Goal: Task Accomplishment & Management: Use online tool/utility

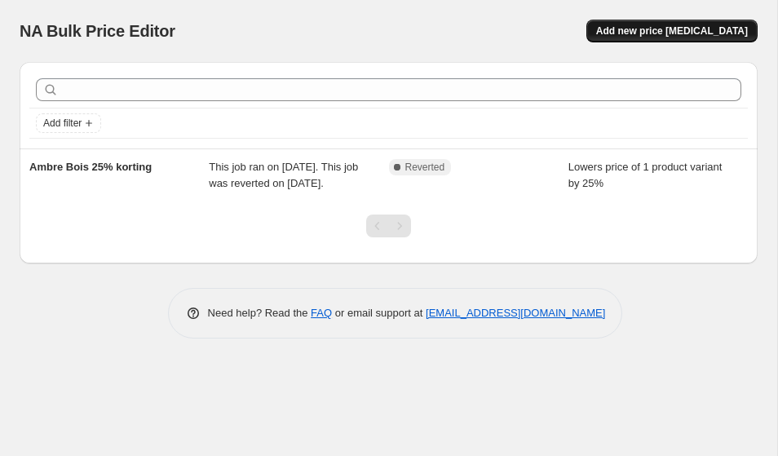
click at [621, 33] on button "Add new price [MEDICAL_DATA]" at bounding box center [672, 31] width 171 height 23
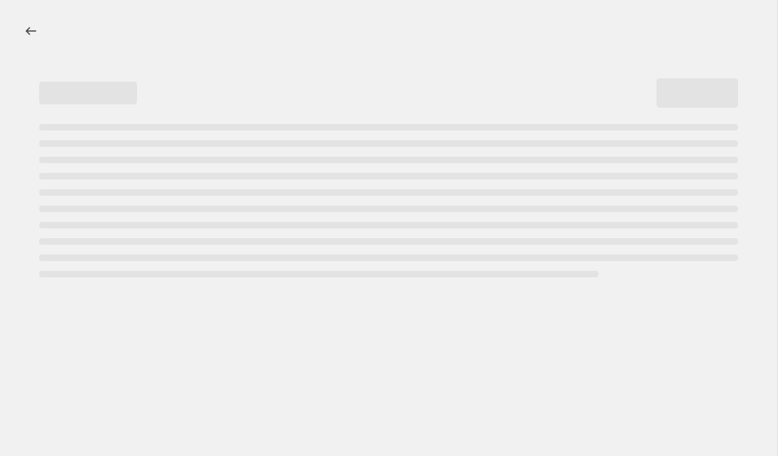
select select "percentage"
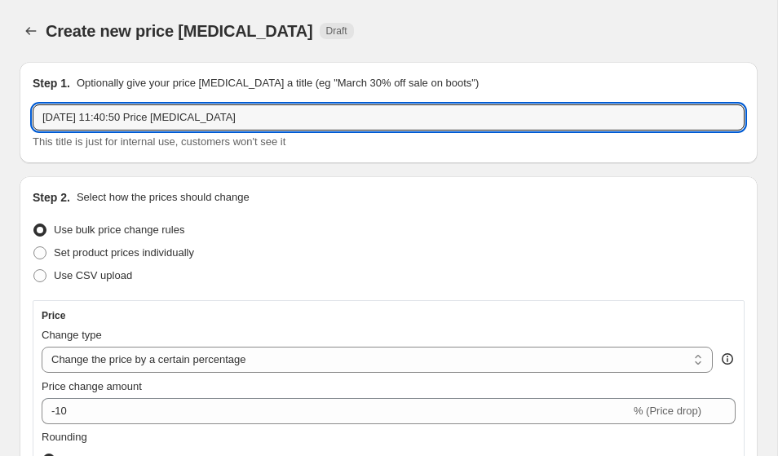
drag, startPoint x: 313, startPoint y: 115, endPoint x: 9, endPoint y: 96, distance: 304.9
click at [139, 118] on input "26 Sept 2025, 11:40:50 Price change job" at bounding box center [389, 117] width 712 height 26
click at [138, 118] on input "26 Sept 2025, 11:40:50 Price change job" at bounding box center [389, 117] width 712 height 26
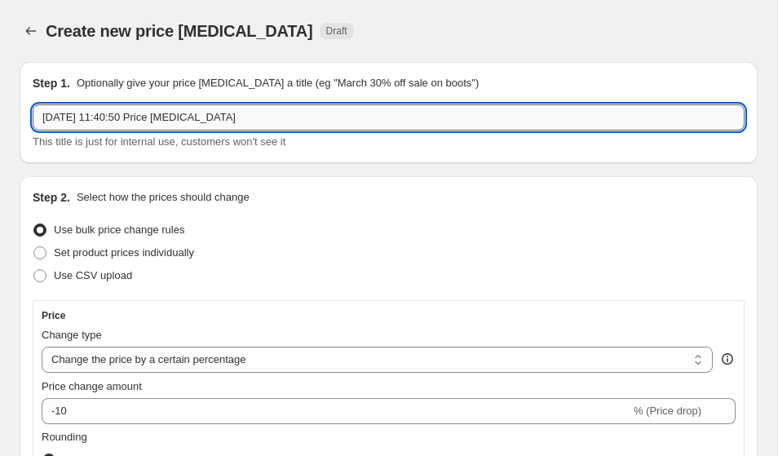
click at [138, 118] on input "26 Sept 2025, 11:40:50 Price change job" at bounding box center [389, 117] width 712 height 26
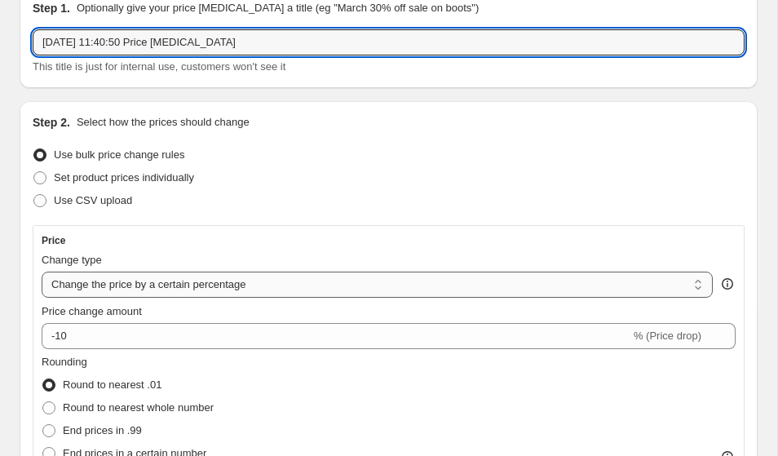
scroll to position [78, 0]
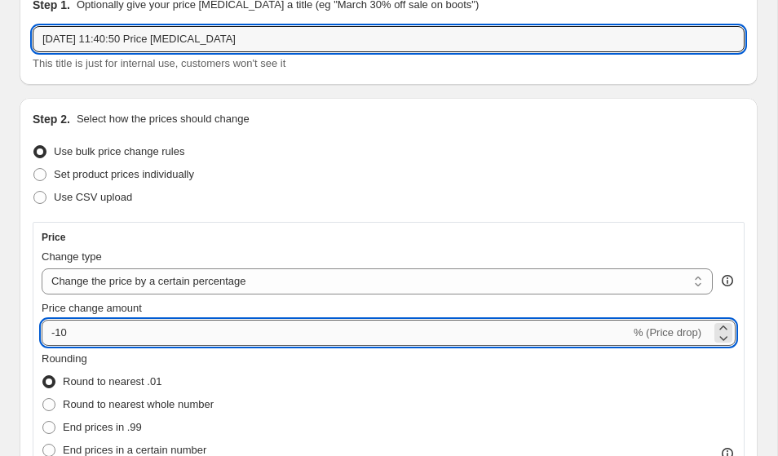
click at [95, 328] on input "-10" at bounding box center [336, 333] width 589 height 26
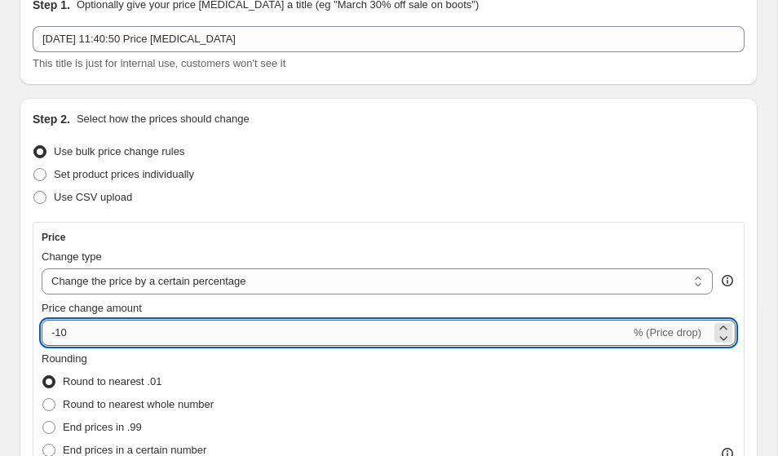
drag, startPoint x: 64, startPoint y: 331, endPoint x: 46, endPoint y: 327, distance: 18.4
click at [46, 327] on input "-10" at bounding box center [336, 333] width 589 height 26
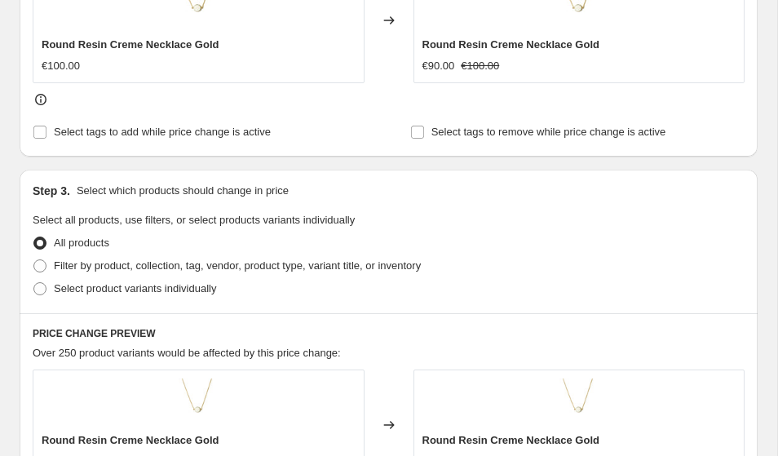
scroll to position [764, 0]
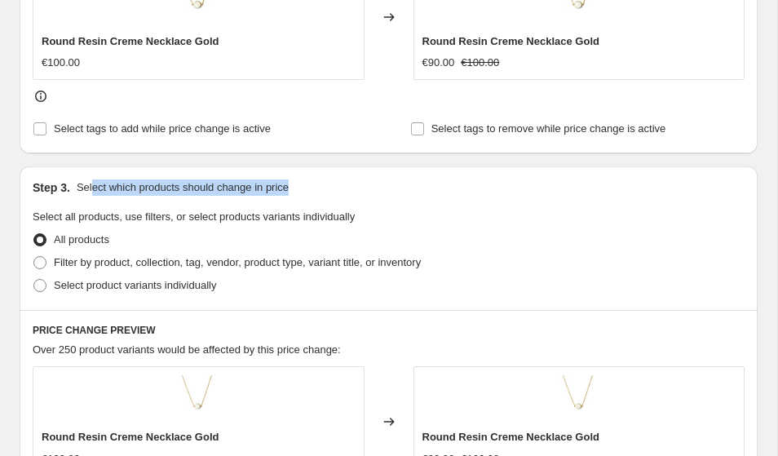
drag, startPoint x: 94, startPoint y: 191, endPoint x: 361, endPoint y: 187, distance: 266.9
click at [361, 187] on div "Step 3. Select which products should change in price" at bounding box center [389, 188] width 712 height 16
click at [69, 220] on span "Select all products, use filters, or select products variants individually" at bounding box center [194, 217] width 322 height 12
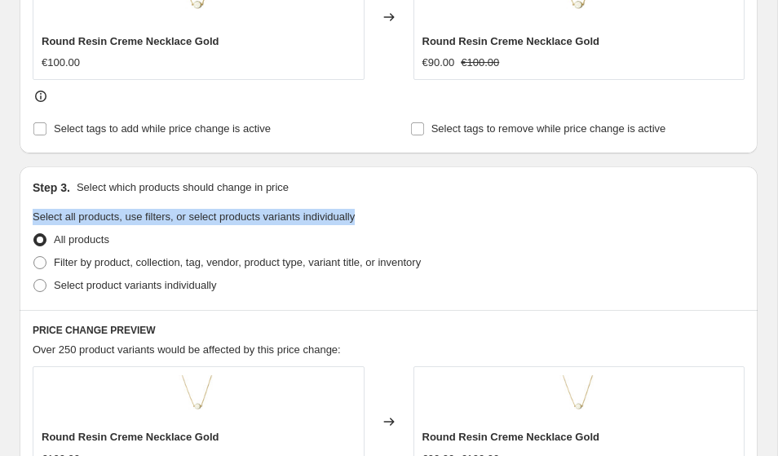
click at [69, 220] on span "Select all products, use filters, or select products variants individually" at bounding box center [194, 217] width 322 height 12
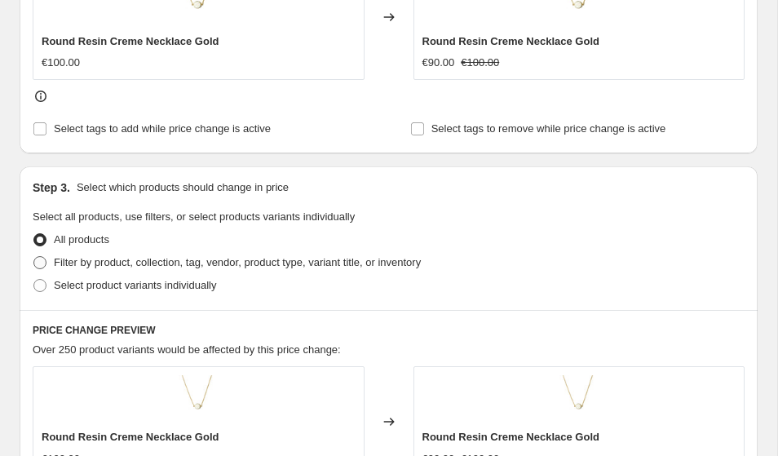
click at [115, 264] on span "Filter by product, collection, tag, vendor, product type, variant title, or inv…" at bounding box center [237, 262] width 367 height 12
click at [34, 257] on input "Filter by product, collection, tag, vendor, product type, variant title, or inv…" at bounding box center [33, 256] width 1 height 1
radio input "true"
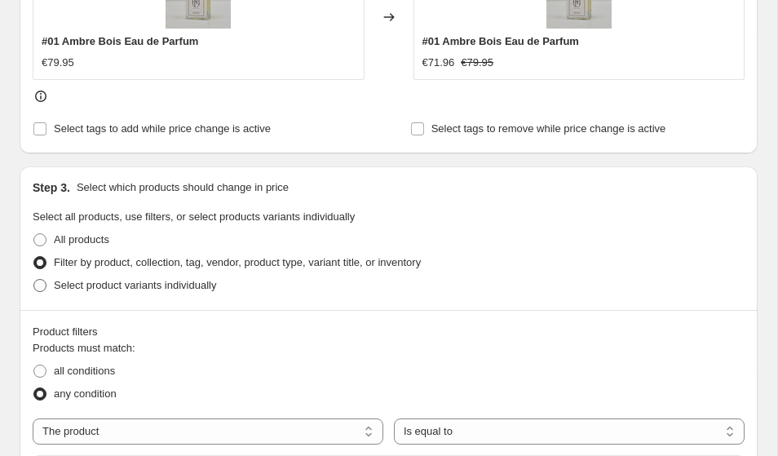
click at [148, 287] on span "Select product variants individually" at bounding box center [135, 285] width 162 height 12
click at [34, 280] on input "Select product variants individually" at bounding box center [33, 279] width 1 height 1
radio input "true"
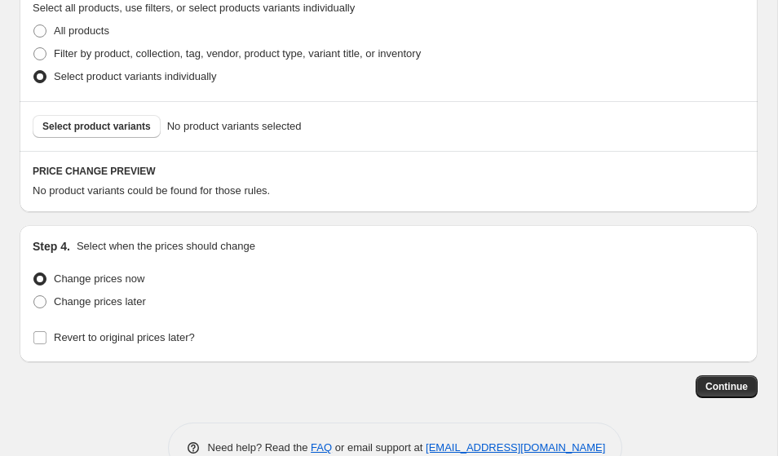
scroll to position [1001, 0]
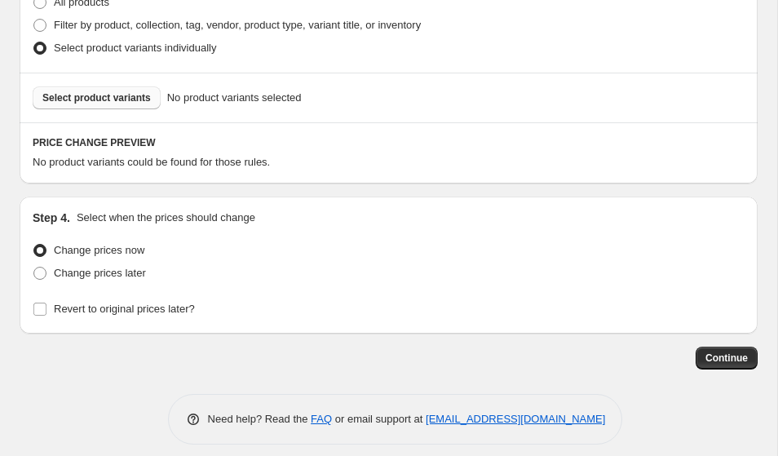
click at [112, 103] on span "Select product variants" at bounding box center [96, 97] width 109 height 13
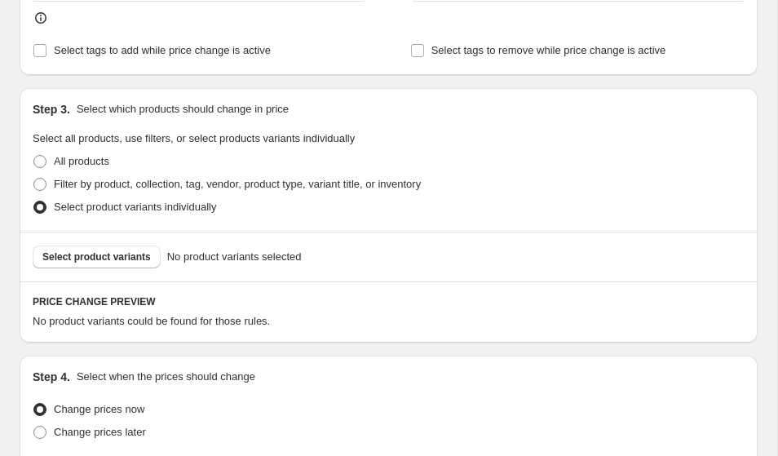
scroll to position [857, 0]
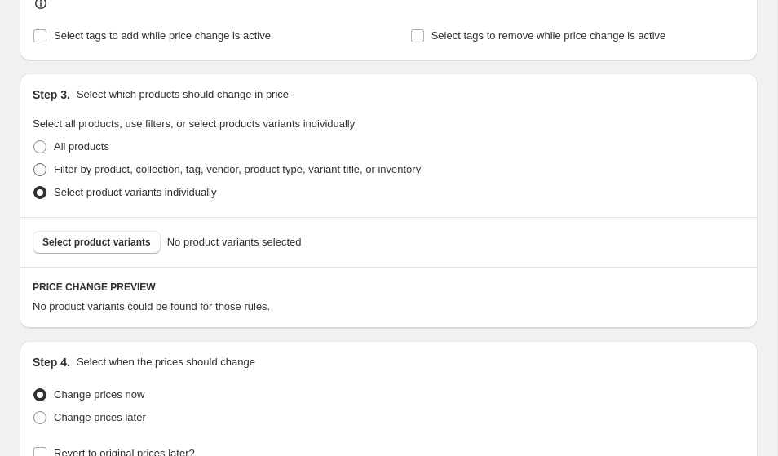
click at [140, 173] on span "Filter by product, collection, tag, vendor, product type, variant title, or inv…" at bounding box center [237, 169] width 367 height 12
click at [34, 164] on input "Filter by product, collection, tag, vendor, product type, variant title, or inv…" at bounding box center [33, 163] width 1 height 1
radio input "true"
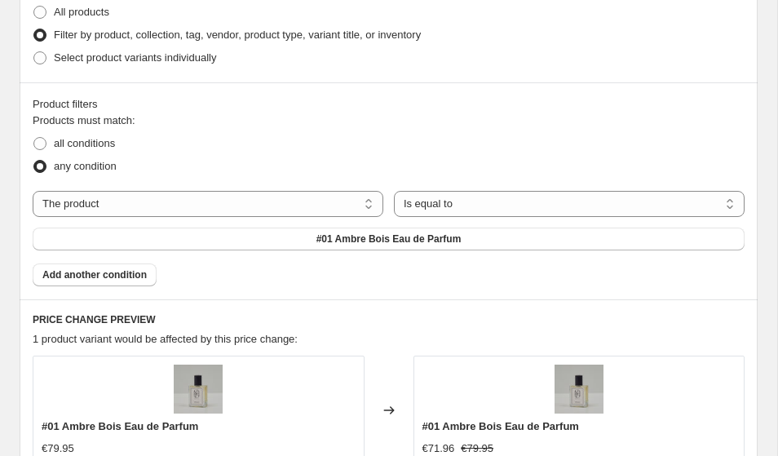
scroll to position [1009, 0]
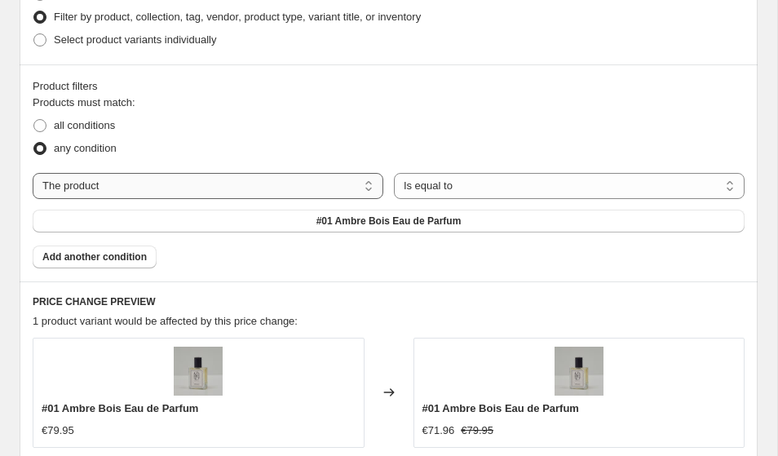
click at [118, 182] on select "The product The product's collection The product's tag The product's vendor The…" at bounding box center [208, 186] width 351 height 26
click at [426, 184] on select "Is equal to Is not equal to" at bounding box center [569, 186] width 351 height 26
click at [171, 40] on span "Select product variants individually" at bounding box center [135, 39] width 162 height 12
click at [34, 34] on input "Select product variants individually" at bounding box center [33, 33] width 1 height 1
radio input "true"
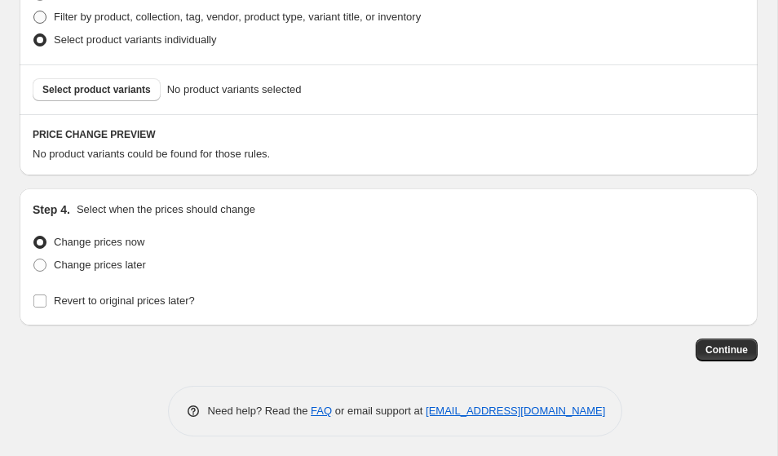
click at [102, 12] on span "Filter by product, collection, tag, vendor, product type, variant title, or inv…" at bounding box center [237, 17] width 367 height 12
click at [34, 11] on input "Filter by product, collection, tag, vendor, product type, variant title, or inv…" at bounding box center [33, 11] width 1 height 1
radio input "true"
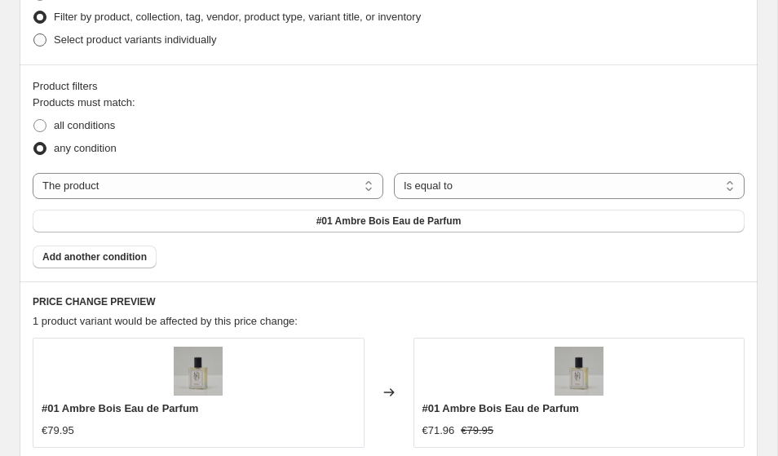
click at [108, 35] on span "Select product variants individually" at bounding box center [135, 39] width 162 height 12
click at [34, 34] on input "Select product variants individually" at bounding box center [33, 33] width 1 height 1
radio input "true"
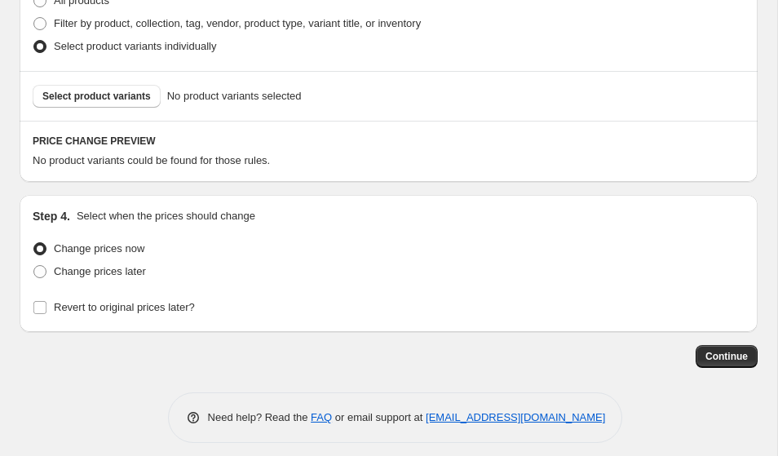
scroll to position [1003, 0]
drag, startPoint x: 254, startPoint y: 52, endPoint x: 48, endPoint y: 38, distance: 206.2
click at [51, 42] on div "Select product variants individually" at bounding box center [389, 46] width 712 height 23
click at [42, 28] on span at bounding box center [39, 23] width 13 height 13
click at [34, 18] on input "Filter by product, collection, tag, vendor, product type, variant title, or inv…" at bounding box center [33, 17] width 1 height 1
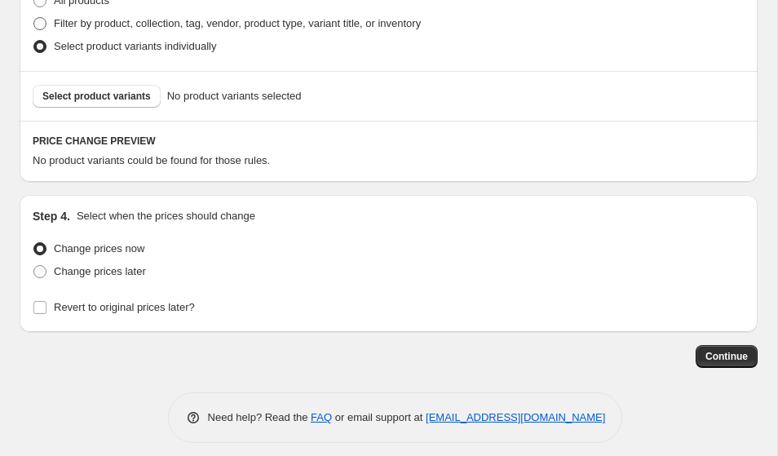
radio input "true"
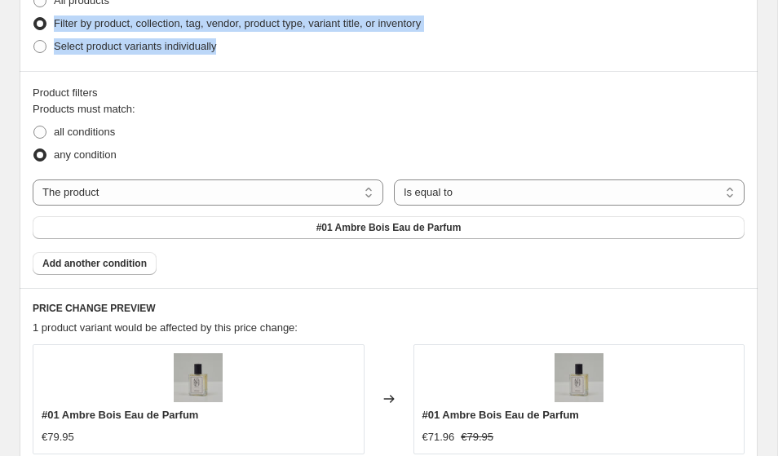
drag, startPoint x: 279, startPoint y: 48, endPoint x: 13, endPoint y: 24, distance: 267.1
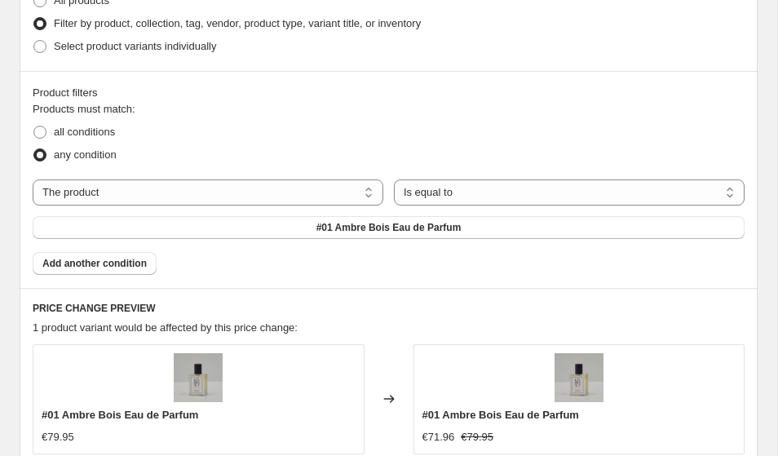
click at [103, 268] on span "Add another condition" at bounding box center [94, 263] width 104 height 13
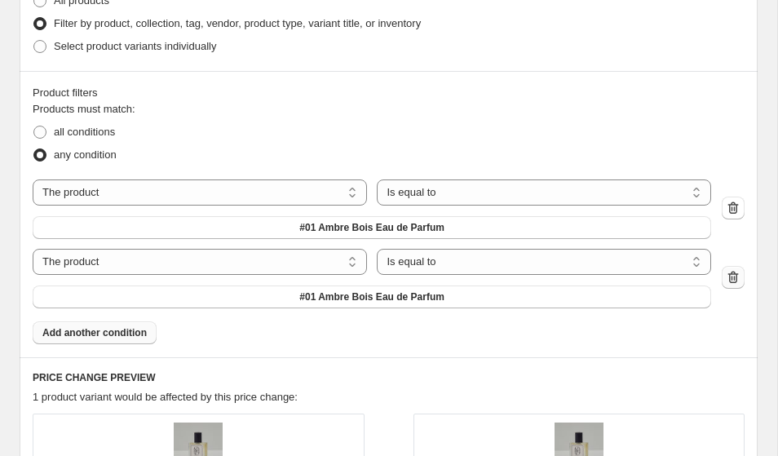
click at [731, 281] on icon "button" at bounding box center [733, 277] width 16 height 16
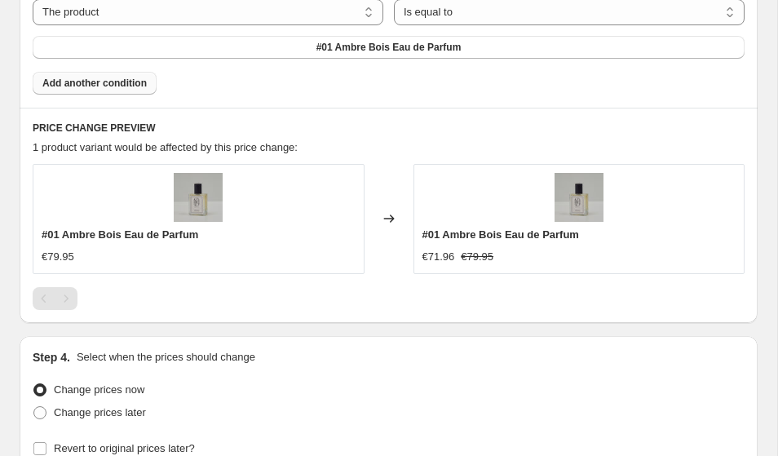
scroll to position [1068, 0]
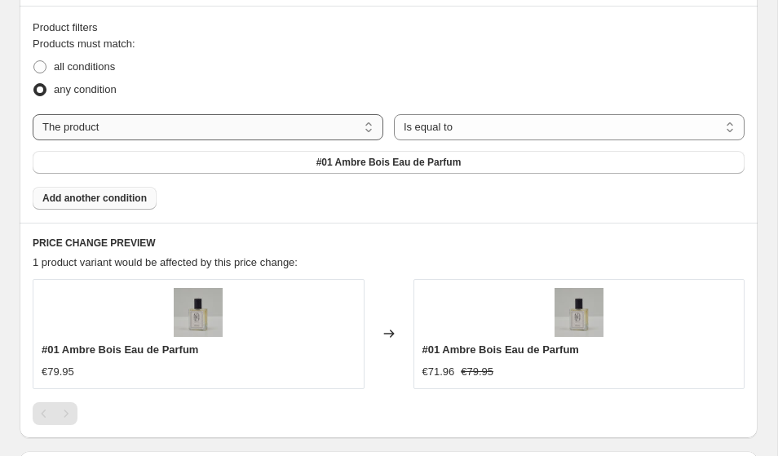
click at [275, 130] on select "The product The product's collection The product's tag The product's vendor The…" at bounding box center [208, 127] width 351 height 26
click at [33, 114] on select "The product The product's collection The product's tag The product's vendor The…" at bounding box center [208, 127] width 351 height 26
click at [209, 206] on div "Products must match: all conditions any condition The product The product's col…" at bounding box center [389, 123] width 712 height 174
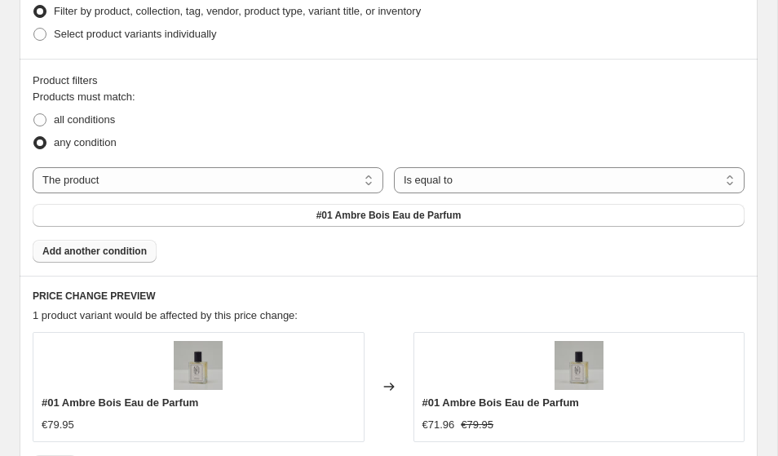
scroll to position [871, 0]
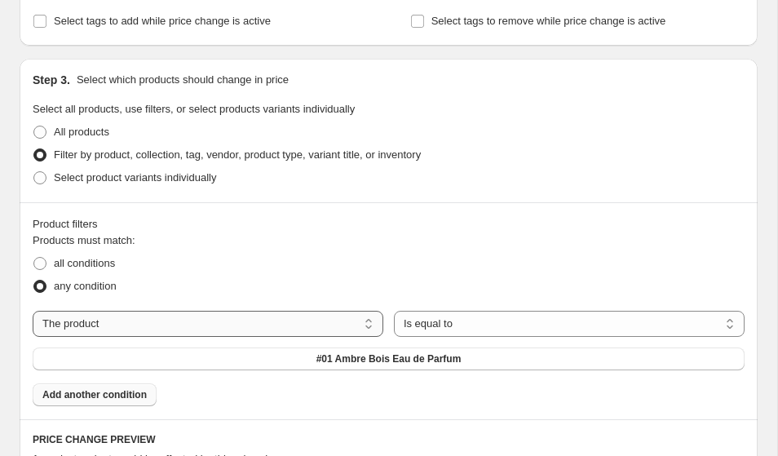
click at [170, 319] on select "The product The product's collection The product's tag The product's vendor The…" at bounding box center [208, 324] width 351 height 26
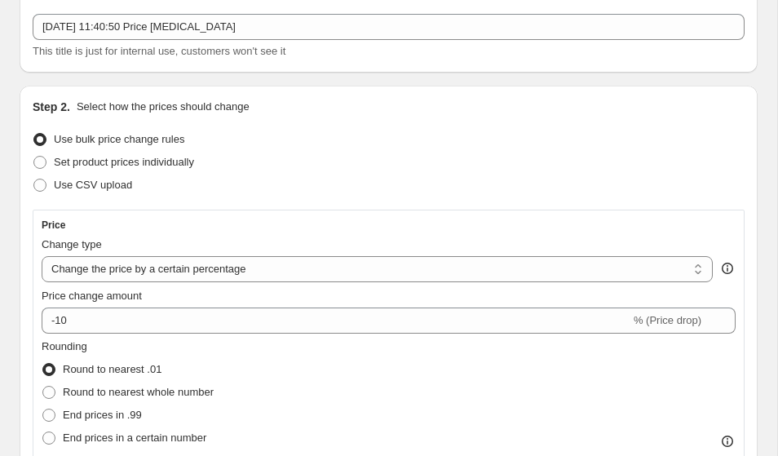
scroll to position [930, 0]
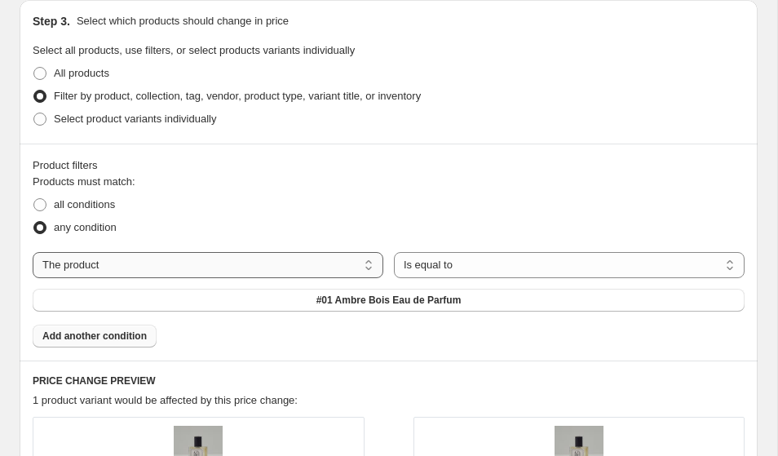
click at [263, 269] on select "The product The product's collection The product's tag The product's vendor The…" at bounding box center [208, 265] width 351 height 26
click at [33, 252] on select "The product The product's collection The product's tag The product's vendor The…" at bounding box center [208, 265] width 351 height 26
click at [255, 270] on select "The product The product's collection The product's tag The product's vendor The…" at bounding box center [208, 265] width 351 height 26
click at [299, 229] on div "any condition" at bounding box center [389, 227] width 712 height 23
drag, startPoint x: 193, startPoint y: 226, endPoint x: 50, endPoint y: 228, distance: 143.6
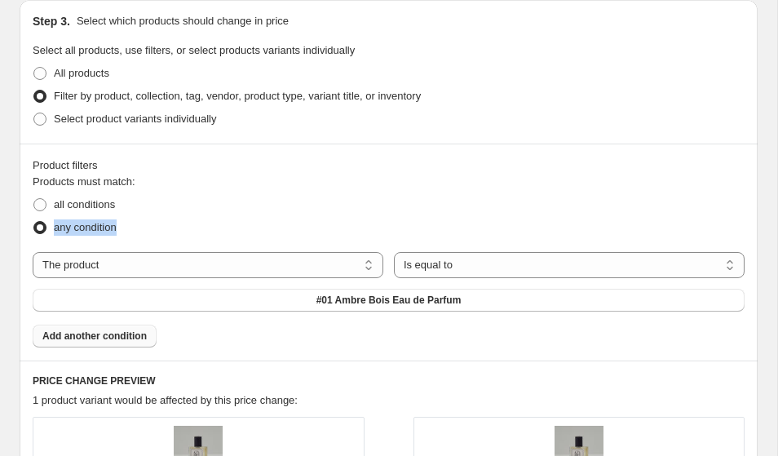
click at [50, 228] on div "any condition" at bounding box center [389, 227] width 712 height 23
click at [159, 215] on div "all conditions" at bounding box center [389, 204] width 712 height 23
drag, startPoint x: 150, startPoint y: 228, endPoint x: 55, endPoint y: 229, distance: 94.7
click at [56, 229] on div "any condition" at bounding box center [389, 227] width 712 height 23
click at [180, 228] on div "any condition" at bounding box center [389, 227] width 712 height 23
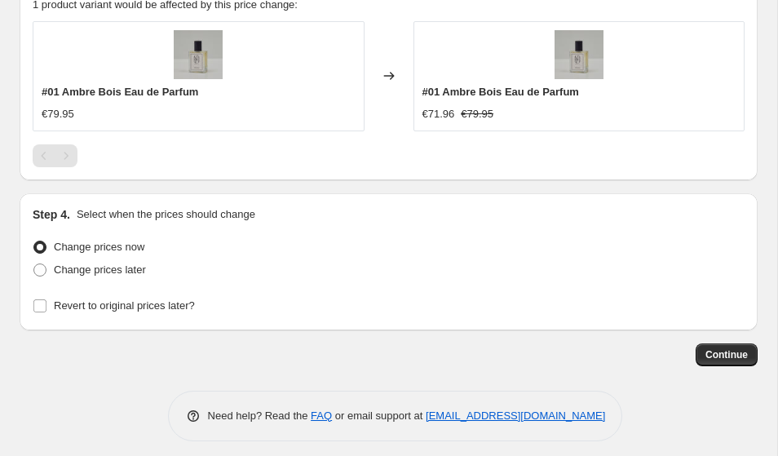
scroll to position [1335, 0]
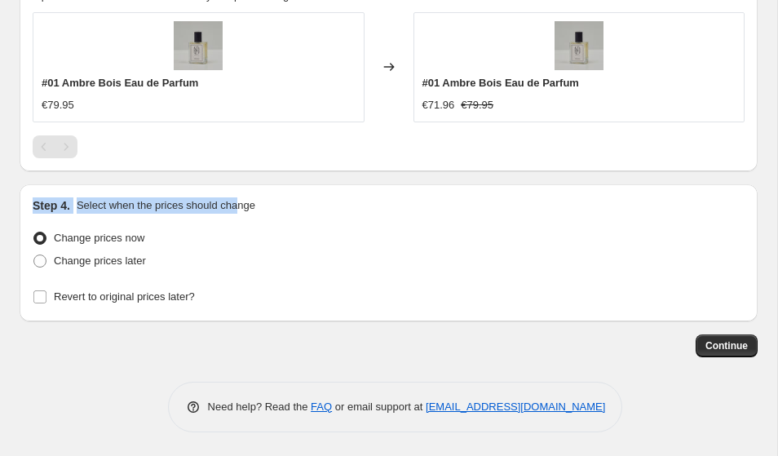
drag, startPoint x: 35, startPoint y: 202, endPoint x: 258, endPoint y: 210, distance: 222.9
click at [255, 210] on div "Step 4. Select when the prices should change" at bounding box center [389, 205] width 712 height 16
click at [255, 210] on p "Select when the prices should change" at bounding box center [166, 205] width 179 height 16
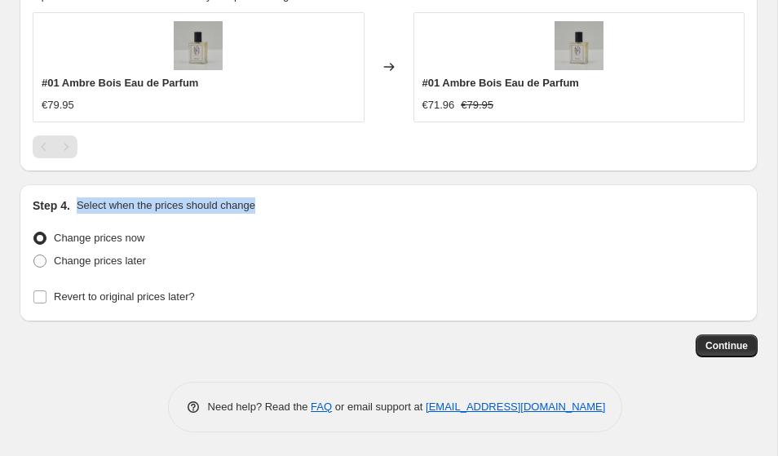
click at [255, 210] on p "Select when the prices should change" at bounding box center [166, 205] width 179 height 16
click at [301, 217] on div "Step 4. Select when the prices should change Change prices now Change prices la…" at bounding box center [389, 252] width 712 height 111
click at [162, 206] on p "Select when the prices should change" at bounding box center [166, 205] width 179 height 16
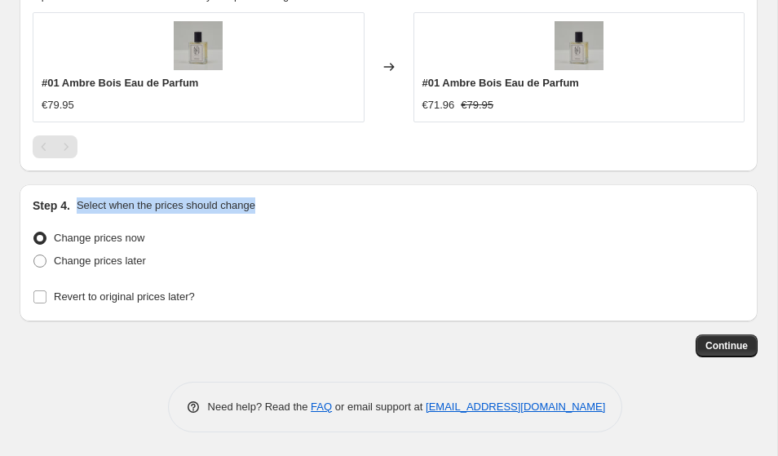
click at [217, 207] on p "Select when the prices should change" at bounding box center [166, 205] width 179 height 16
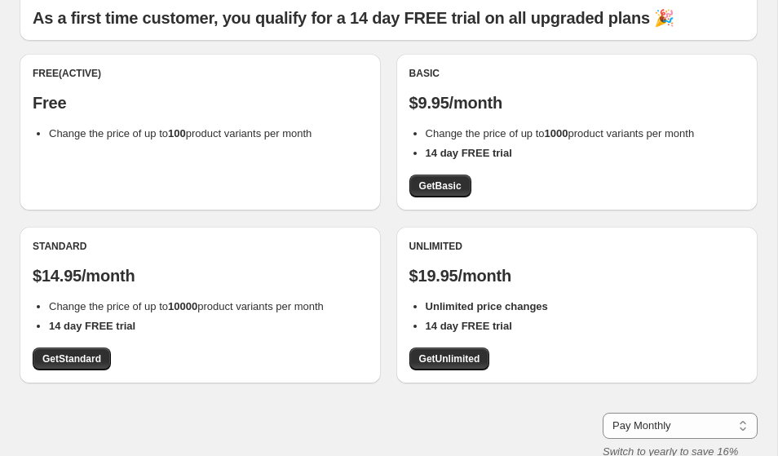
scroll to position [119, 0]
click at [455, 188] on span "Get Basic" at bounding box center [440, 186] width 42 height 13
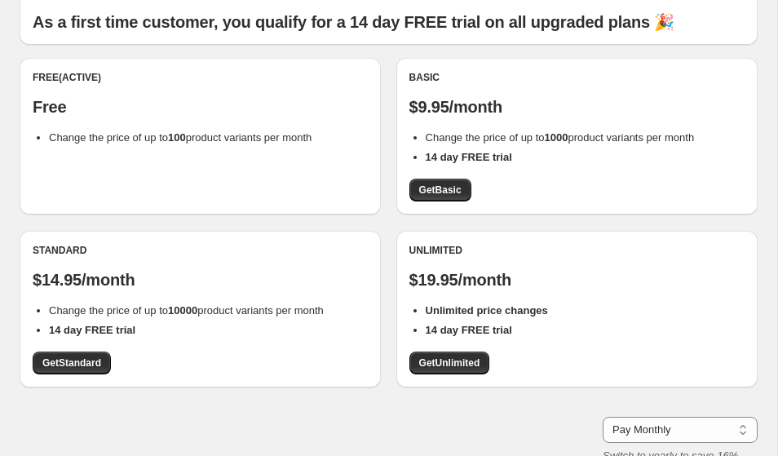
scroll to position [118, 0]
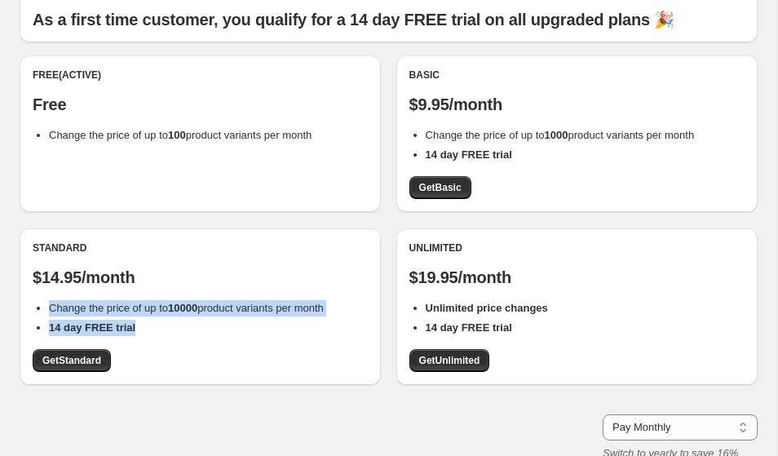
drag, startPoint x: 47, startPoint y: 308, endPoint x: 185, endPoint y: 324, distance: 139.6
click at [185, 324] on ul "Change the price of up to 10000 product variants per month 14 day FREE trial" at bounding box center [200, 318] width 335 height 36
click at [185, 324] on li "14 day FREE trial" at bounding box center [208, 328] width 319 height 16
drag, startPoint x: 140, startPoint y: 334, endPoint x: 23, endPoint y: 246, distance: 145.7
click at [23, 246] on div "Standard $14.95/month Change the price of up to 10000 product variants per mont…" at bounding box center [200, 306] width 361 height 157
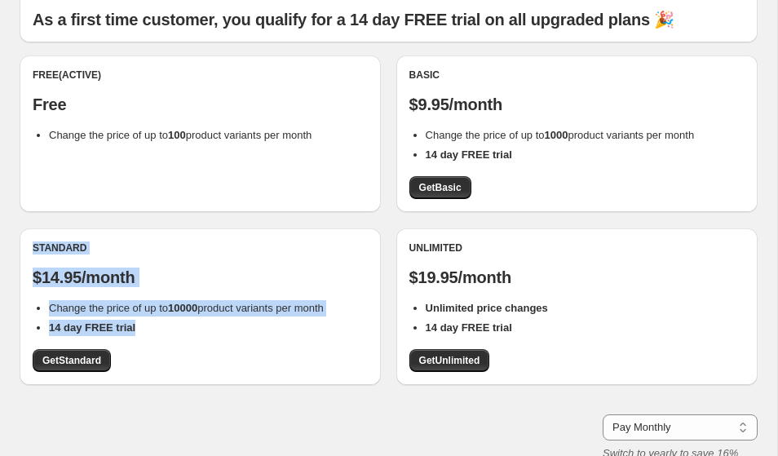
click at [23, 246] on div "Standard $14.95/month Change the price of up to 10000 product variants per mont…" at bounding box center [200, 306] width 361 height 157
drag, startPoint x: 34, startPoint y: 246, endPoint x: 182, endPoint y: 324, distance: 166.8
click at [182, 324] on div "Standard $14.95/month Change the price of up to 10000 product variants per mont…" at bounding box center [200, 306] width 361 height 157
click at [182, 325] on li "14 day FREE trial" at bounding box center [208, 328] width 319 height 16
drag, startPoint x: 160, startPoint y: 374, endPoint x: 29, endPoint y: 244, distance: 184.6
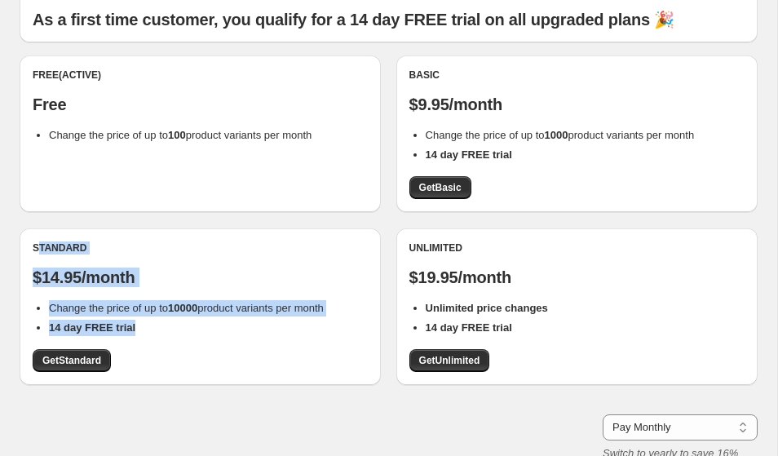
click at [35, 245] on div "Standard $14.95/month Change the price of up to 10000 product variants per mont…" at bounding box center [200, 306] width 361 height 157
click at [29, 244] on div "Standard $14.95/month Change the price of up to 10000 product variants per mont…" at bounding box center [200, 306] width 361 height 157
drag, startPoint x: 44, startPoint y: 259, endPoint x: 170, endPoint y: 367, distance: 165.5
click at [170, 366] on div "Standard $14.95/month Change the price of up to 10000 product variants per mont…" at bounding box center [200, 306] width 361 height 157
click at [170, 367] on div "Standard $14.95/month Change the price of up to 10000 product variants per mont…" at bounding box center [200, 307] width 335 height 131
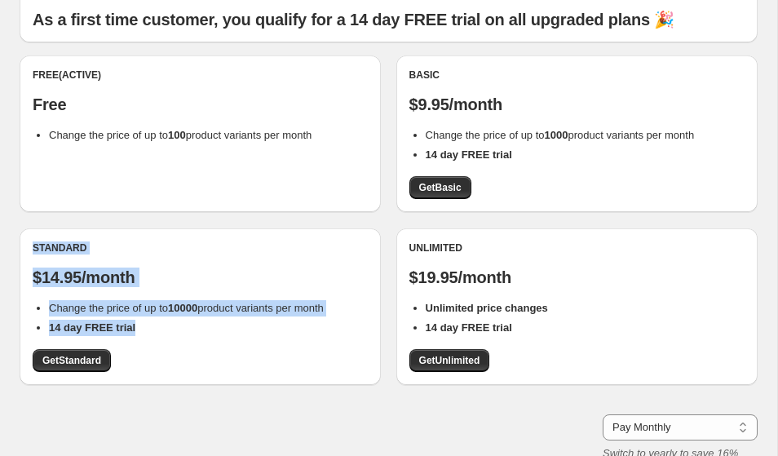
drag, startPoint x: 171, startPoint y: 372, endPoint x: 33, endPoint y: 237, distance: 193.3
click at [34, 237] on div "Standard $14.95/month Change the price of up to 10000 product variants per mont…" at bounding box center [200, 306] width 361 height 157
click at [33, 237] on div "Standard $14.95/month Change the price of up to 10000 product variants per mont…" at bounding box center [200, 306] width 361 height 157
drag, startPoint x: 51, startPoint y: 260, endPoint x: 158, endPoint y: 346, distance: 137.0
click at [158, 345] on div "Standard $14.95/month Change the price of up to 10000 product variants per mont…" at bounding box center [200, 307] width 335 height 131
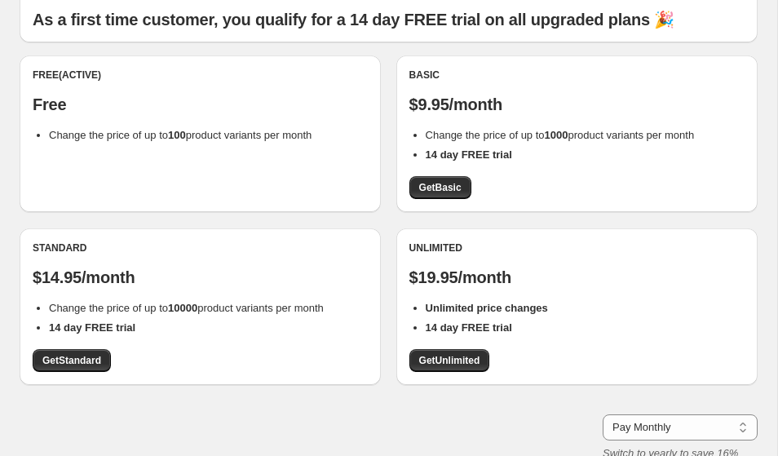
click at [163, 354] on div "Standard $14.95/month Change the price of up to 10000 product variants per mont…" at bounding box center [200, 307] width 335 height 131
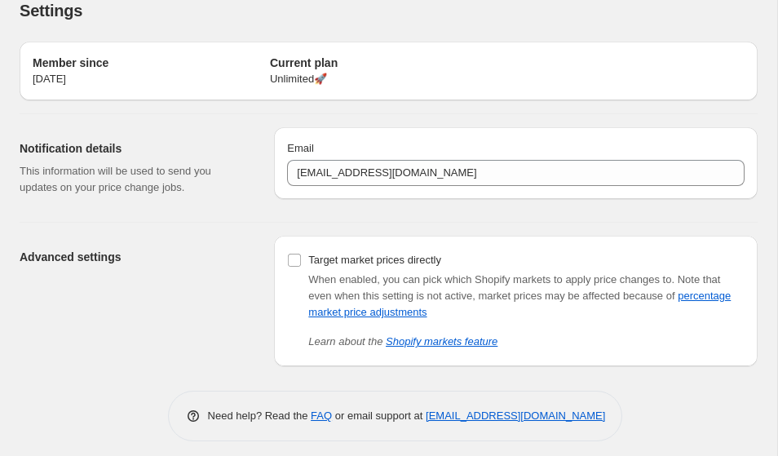
scroll to position [30, 0]
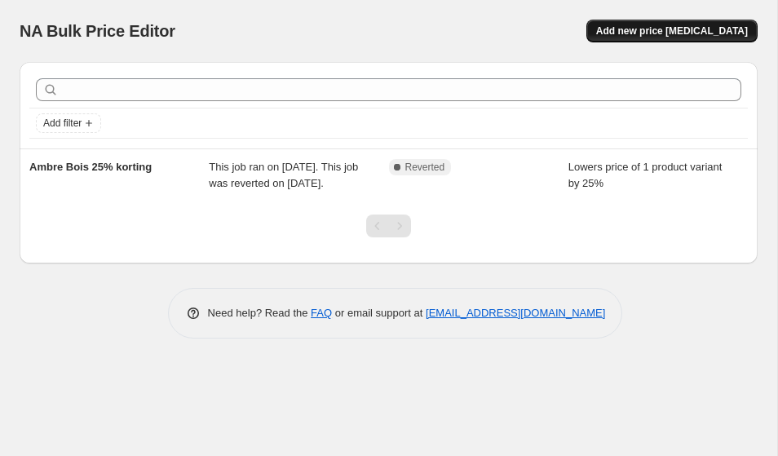
click at [678, 21] on button "Add new price [MEDICAL_DATA]" at bounding box center [672, 31] width 171 height 23
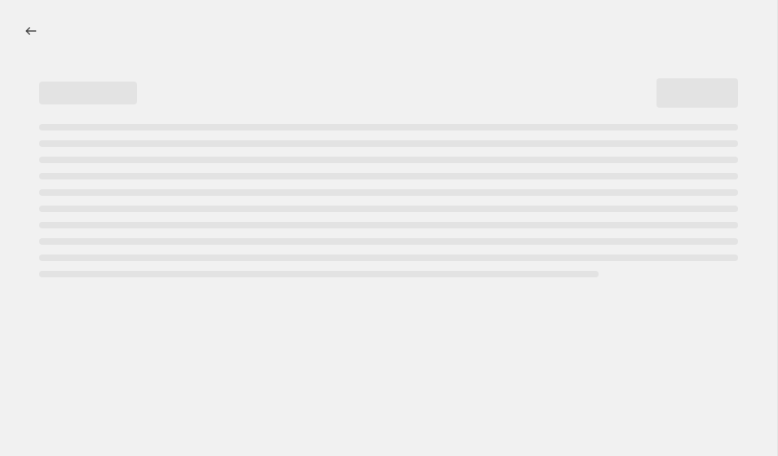
select select "percentage"
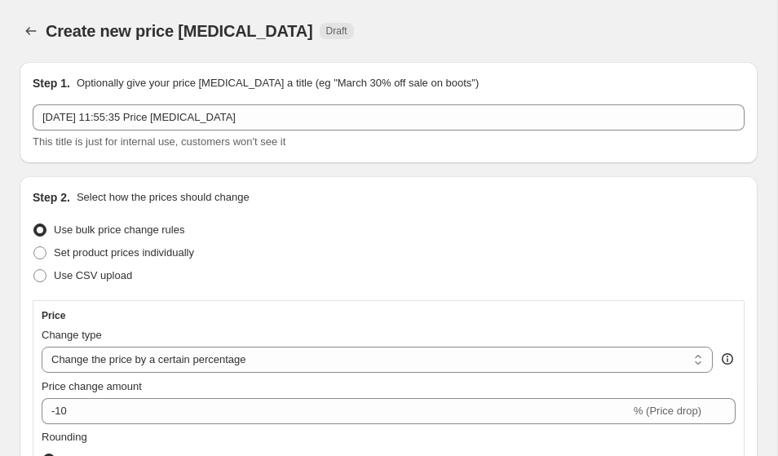
click at [206, 131] on div "[DATE] 11:55:35 Price [MEDICAL_DATA] This title is just for internal use, custo…" at bounding box center [389, 127] width 712 height 46
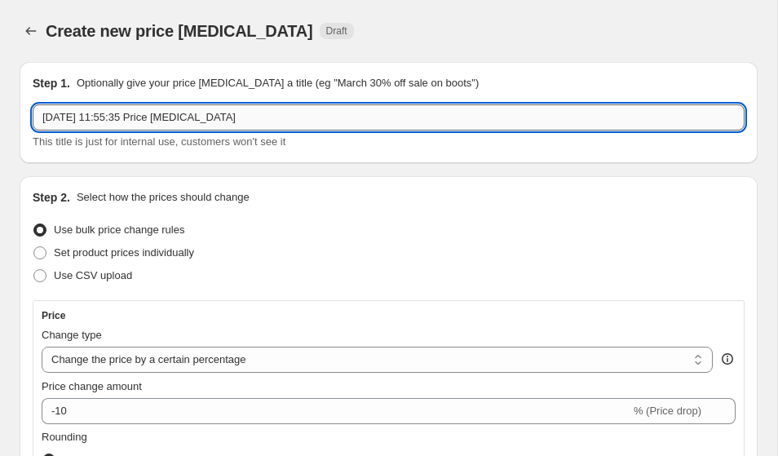
click at [206, 130] on input "[DATE] 11:55:35 Price [MEDICAL_DATA]" at bounding box center [389, 117] width 712 height 26
click at [209, 123] on input "[DATE] 11:55:35 Price [MEDICAL_DATA]" at bounding box center [389, 117] width 712 height 26
click at [209, 122] on input "[DATE] 11:55:35 Price [MEDICAL_DATA]" at bounding box center [389, 117] width 712 height 26
click at [210, 122] on input "26 Sept 2025, 11:55:35 Price change job" at bounding box center [389, 117] width 712 height 26
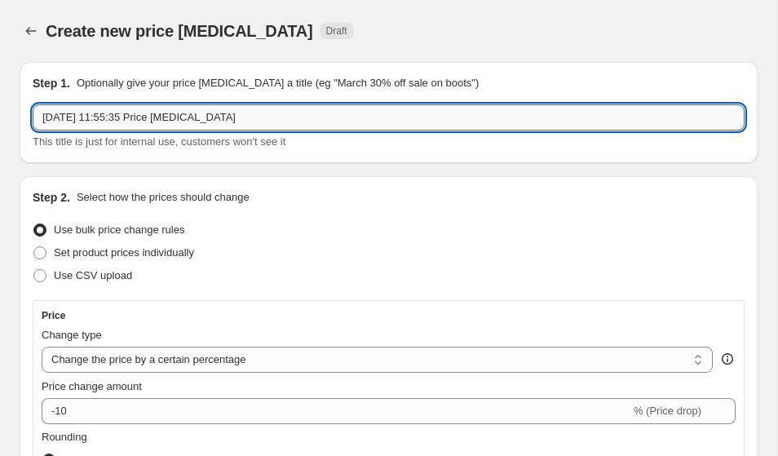
click at [210, 122] on input "26 Sept 2025, 11:55:35 Price change job" at bounding box center [389, 117] width 712 height 26
click at [167, 114] on input "Shopping Weekend" at bounding box center [389, 117] width 712 height 26
click at [168, 118] on input "Shopping Weekend 20% La Reve" at bounding box center [389, 117] width 712 height 26
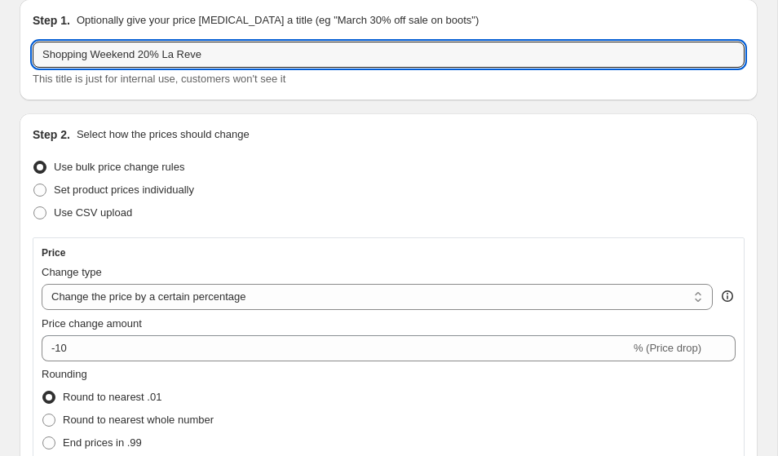
scroll to position [71, 0]
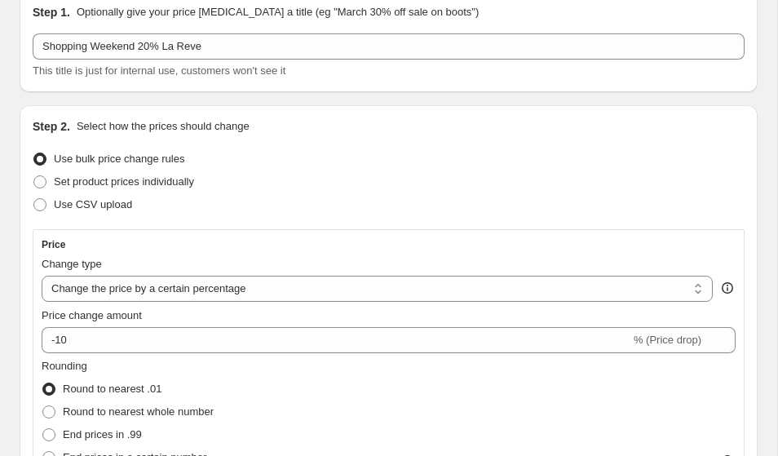
click at [127, 311] on span "Price change amount" at bounding box center [92, 315] width 100 height 12
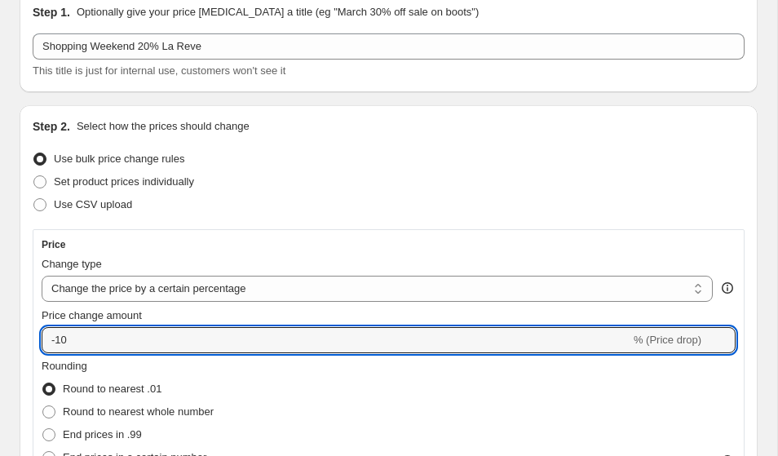
click at [127, 327] on input "-10" at bounding box center [336, 340] width 589 height 26
click at [132, 300] on select "Change the price to a certain amount Change the price by a certain amount Chang…" at bounding box center [378, 289] width 672 height 26
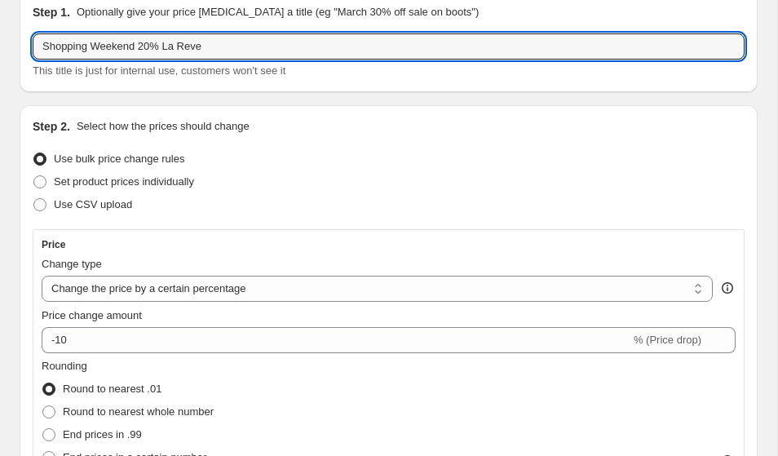
drag, startPoint x: 166, startPoint y: 42, endPoint x: 372, endPoint y: 73, distance: 208.8
click at [363, 73] on div "Shopping Weekend 20% La Reve This title is just for internal use, customers won…" at bounding box center [389, 56] width 712 height 46
type input "Shopping Weekend 20%"
click at [149, 293] on select "Change the price to a certain amount Change the price by a certain amount Chang…" at bounding box center [378, 289] width 672 height 26
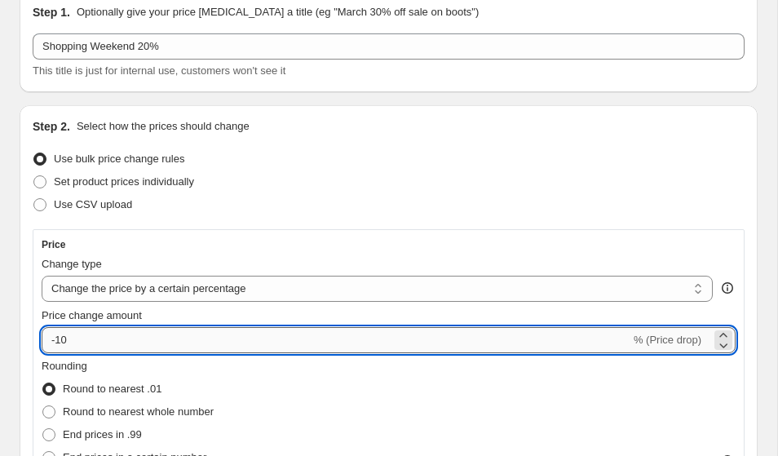
click at [125, 330] on input "-10" at bounding box center [336, 340] width 589 height 26
click at [117, 336] on input "-10" at bounding box center [336, 340] width 589 height 26
type input "-1"
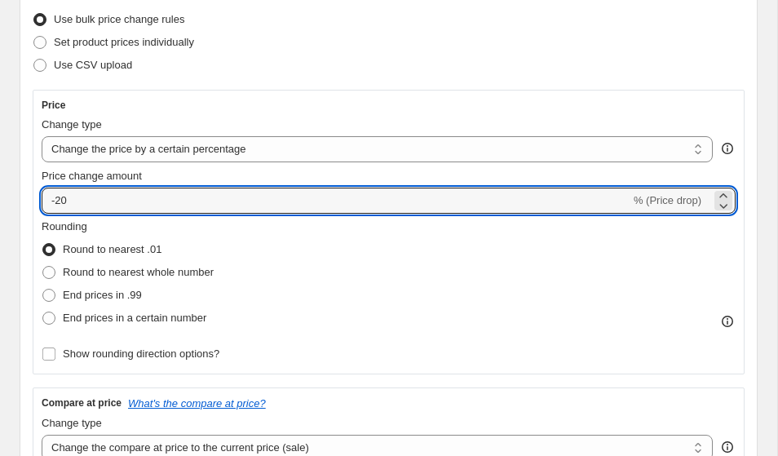
scroll to position [441, 0]
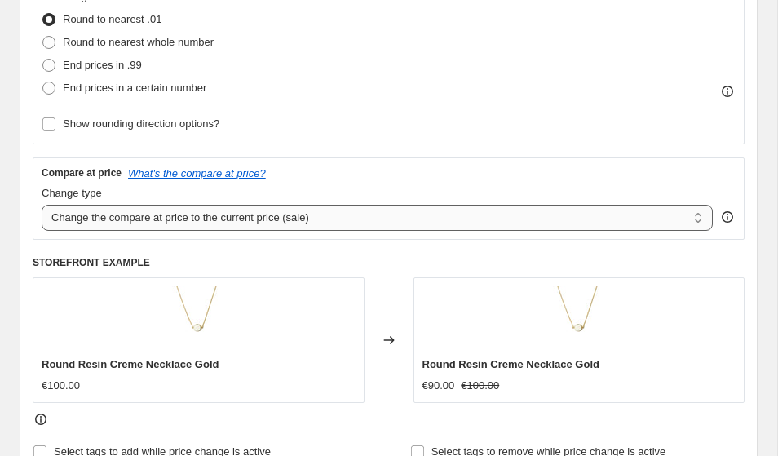
type input "-20"
click at [129, 221] on select "Change the compare at price to the current price (sale) Change the compare at p…" at bounding box center [378, 218] width 672 height 26
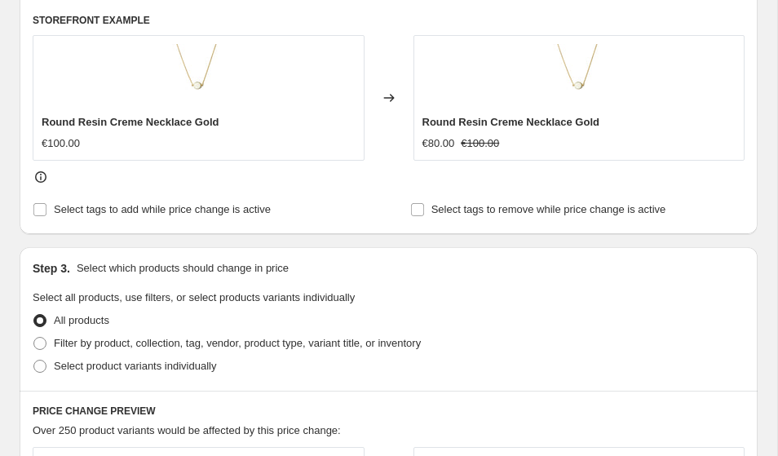
scroll to position [820, 0]
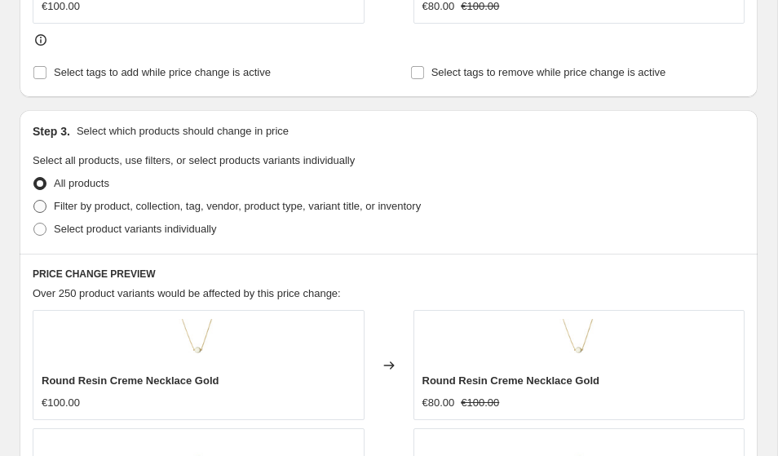
click at [117, 206] on span "Filter by product, collection, tag, vendor, product type, variant title, or inv…" at bounding box center [237, 206] width 367 height 12
click at [34, 201] on input "Filter by product, collection, tag, vendor, product type, variant title, or inv…" at bounding box center [33, 200] width 1 height 1
radio input "true"
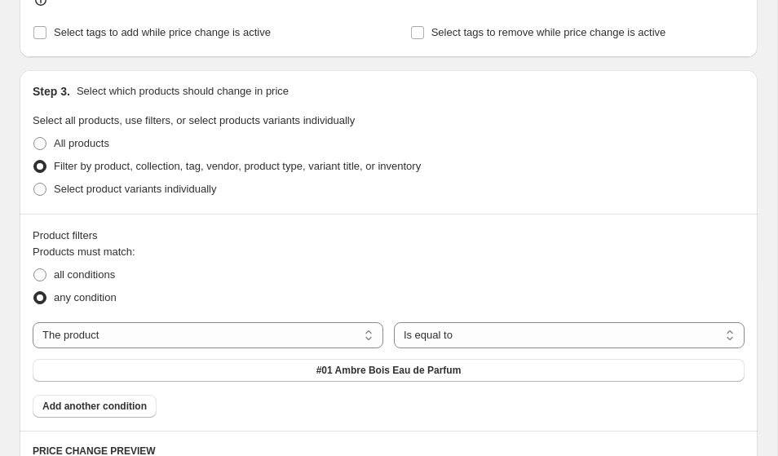
scroll to position [860, 0]
click at [159, 339] on select "The product The product's collection The product's tag The product's vendor The…" at bounding box center [208, 335] width 351 height 26
select select "collection"
click at [417, 375] on span "14-karat-solid-gold" at bounding box center [388, 370] width 87 height 13
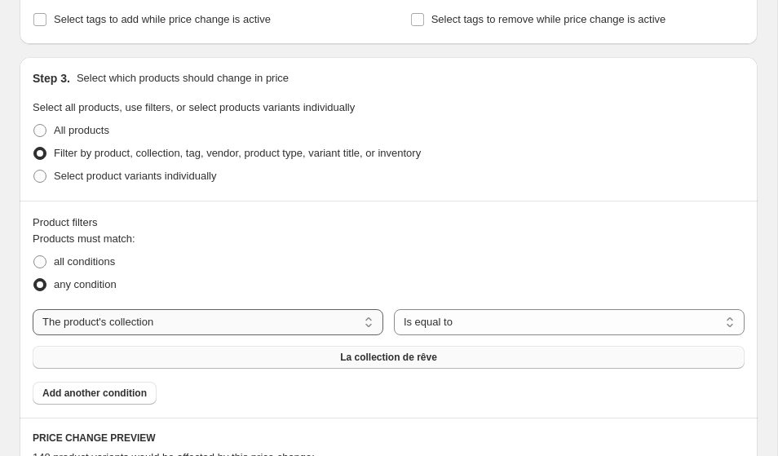
scroll to position [906, 0]
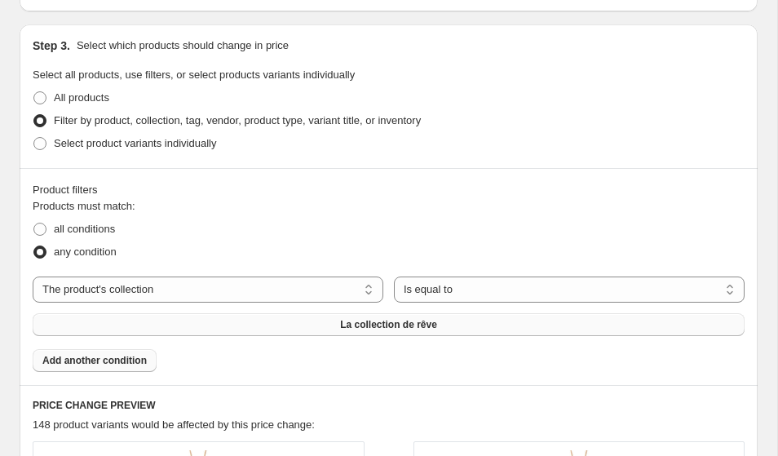
click at [138, 363] on span "Add another condition" at bounding box center [94, 360] width 104 height 13
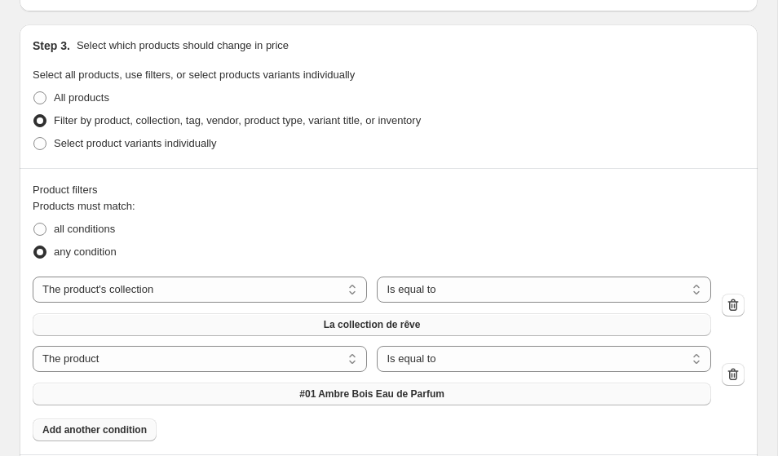
click at [408, 392] on span "#01 Ambre Bois Eau de Parfum" at bounding box center [371, 394] width 145 height 13
click at [209, 354] on select "The product The product's collection The product's tag The product's vendor The…" at bounding box center [200, 359] width 335 height 26
select select "collection"
click at [348, 396] on span "14-karat-solid-gold" at bounding box center [371, 394] width 87 height 13
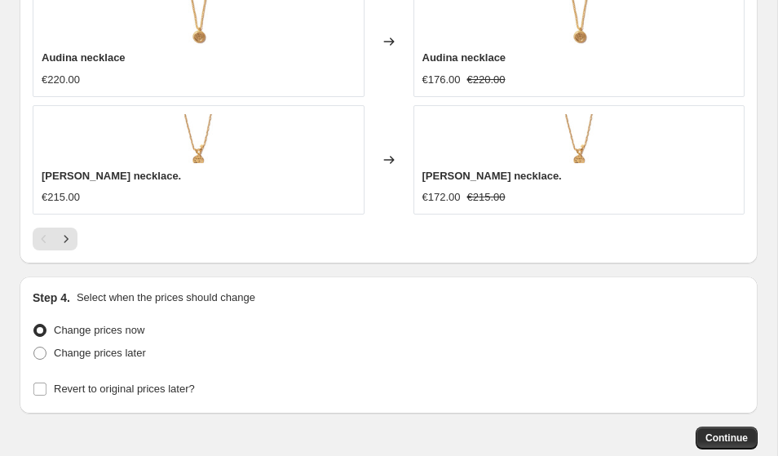
scroll to position [1783, 0]
click at [109, 350] on span "Change prices later" at bounding box center [100, 353] width 92 height 12
click at [34, 348] on input "Change prices later" at bounding box center [33, 347] width 1 height 1
radio input "true"
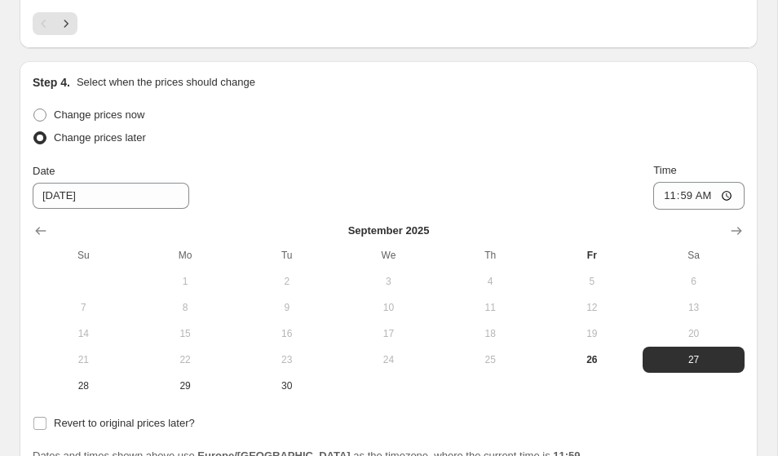
scroll to position [1997, 0]
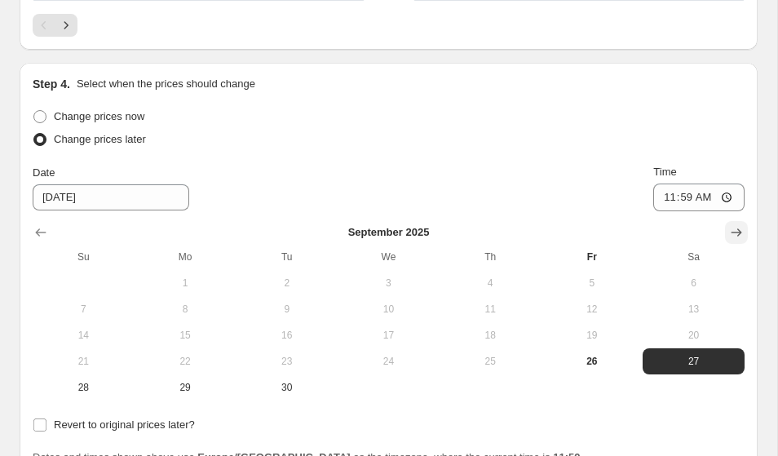
click at [738, 231] on icon "Show next month, October 2025" at bounding box center [737, 232] width 16 height 16
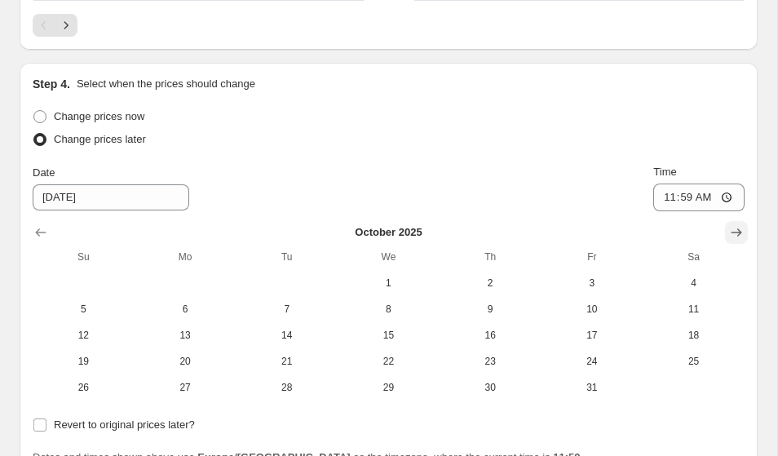
click at [738, 231] on icon "Show next month, November 2025" at bounding box center [737, 232] width 16 height 16
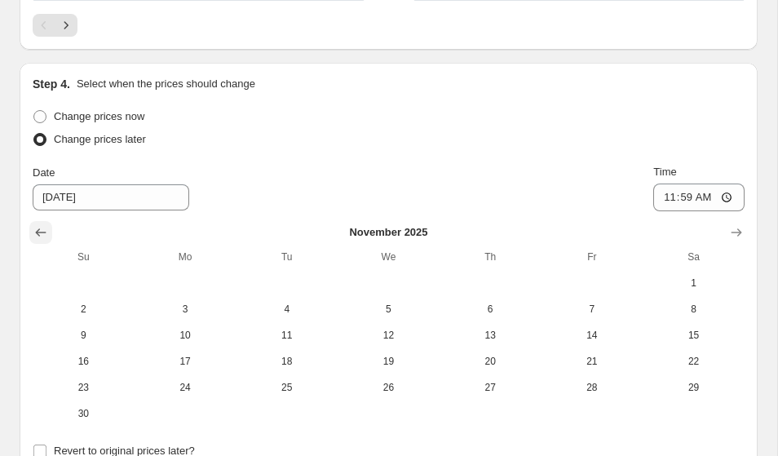
click at [42, 233] on icon "Show previous month, October 2025" at bounding box center [41, 232] width 16 height 16
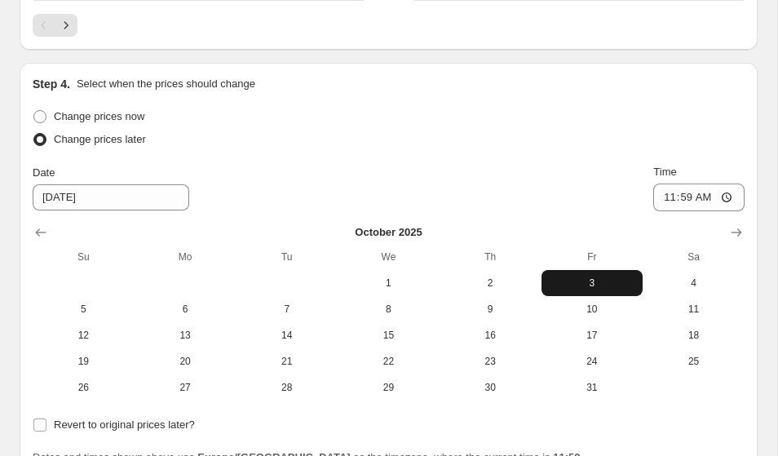
click at [581, 284] on span "3" at bounding box center [592, 283] width 89 height 13
type input "10/3/2025"
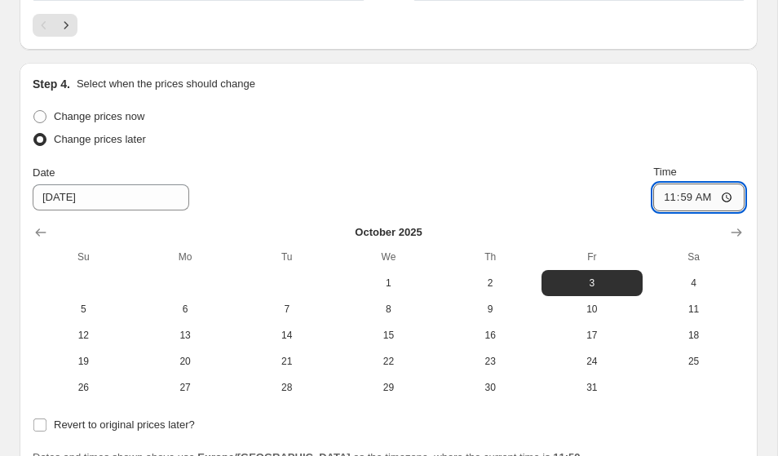
click at [691, 204] on input "11:59" at bounding box center [699, 198] width 91 height 28
type input "08:00"
click at [422, 153] on div "Change prices now Change prices later Date 10/3/2025 Time 08:00 October 2025 Su…" at bounding box center [389, 252] width 712 height 295
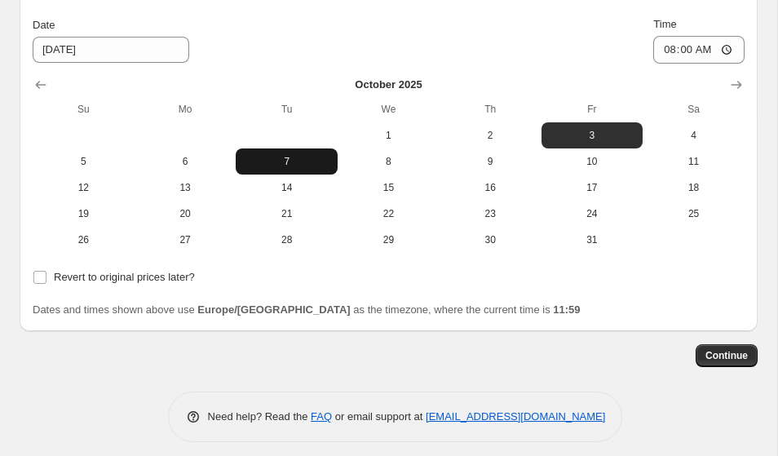
scroll to position [2118, 0]
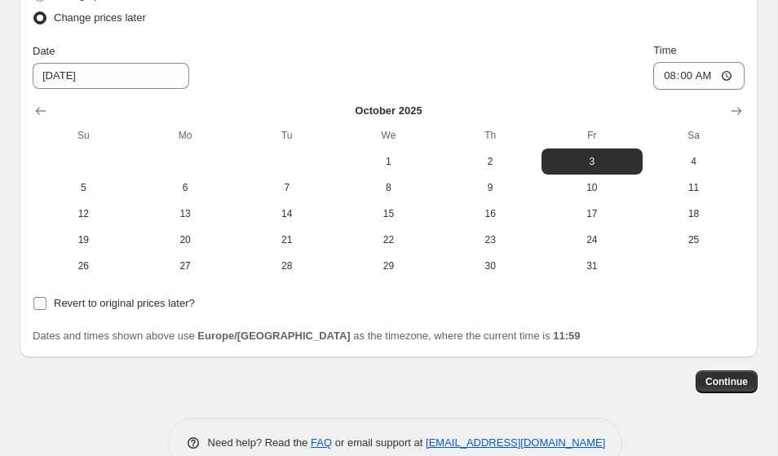
click at [154, 305] on span "Revert to original prices later?" at bounding box center [124, 303] width 141 height 12
click at [47, 305] on input "Revert to original prices later?" at bounding box center [39, 303] width 13 height 13
checkbox input "true"
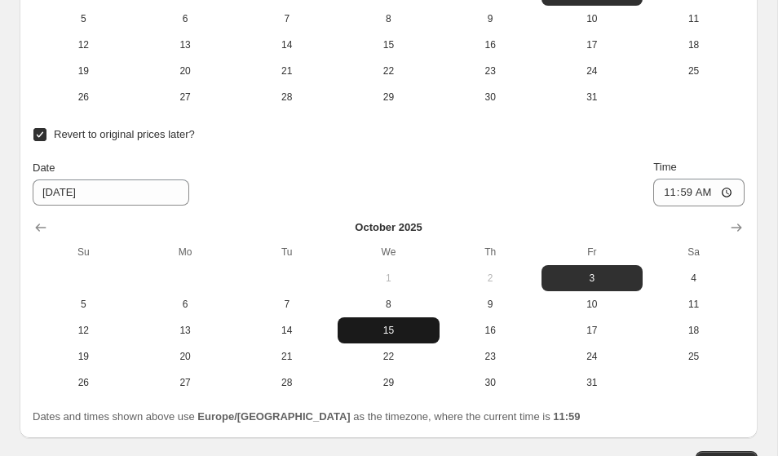
scroll to position [2330, 0]
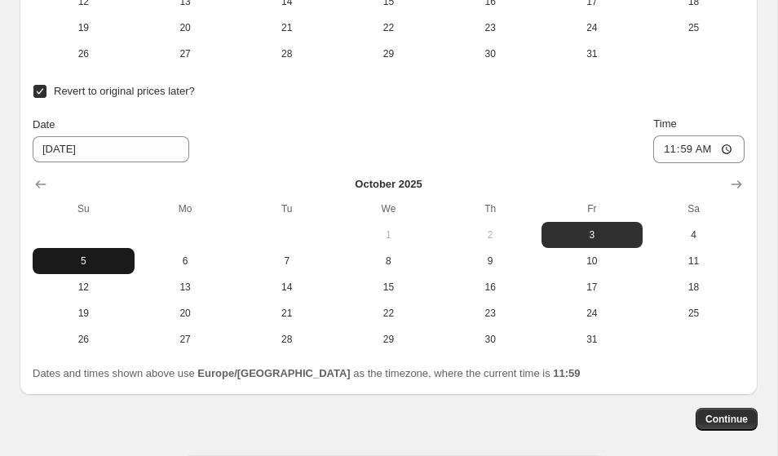
click at [109, 265] on span "5" at bounding box center [83, 261] width 89 height 13
type input "10/5/2025"
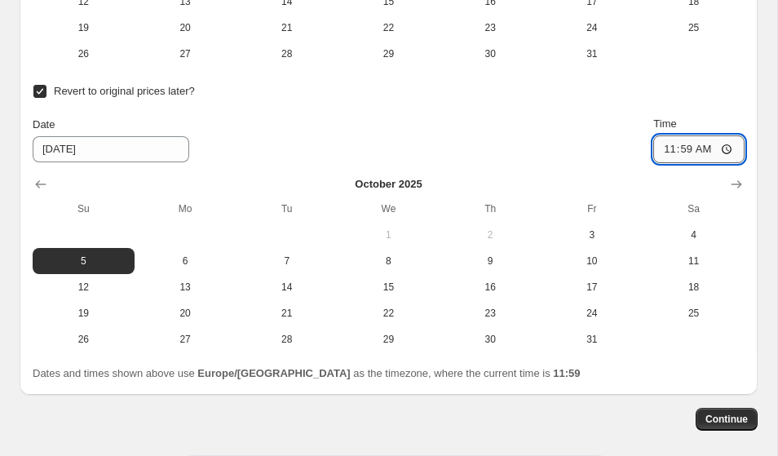
click at [681, 149] on input "11:59" at bounding box center [699, 149] width 91 height 28
type input "23:59"
click at [371, 131] on div "Date 10/5/2025 Time 23:59" at bounding box center [389, 139] width 712 height 47
click at [734, 417] on span "Continue" at bounding box center [727, 419] width 42 height 13
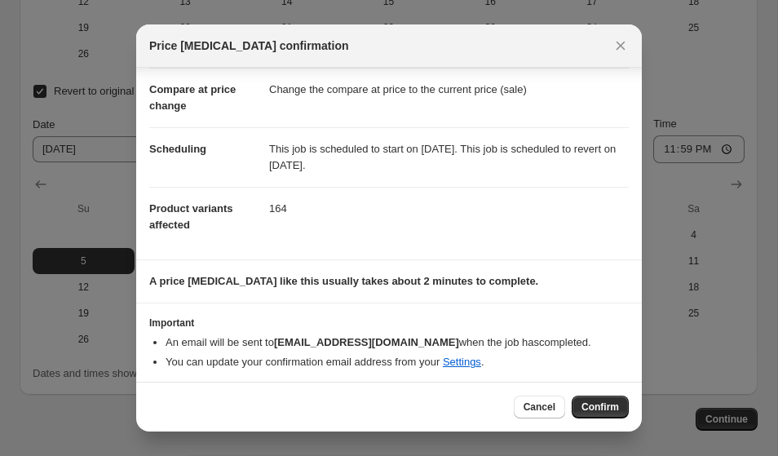
scroll to position [77, 0]
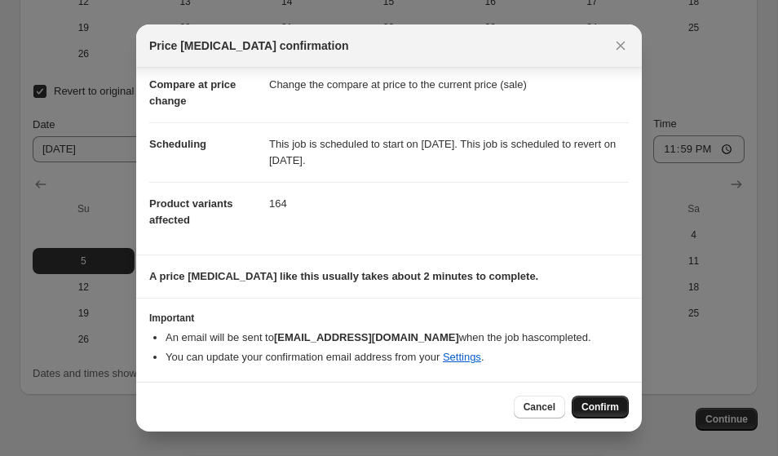
click at [590, 410] on span "Confirm" at bounding box center [601, 407] width 38 height 13
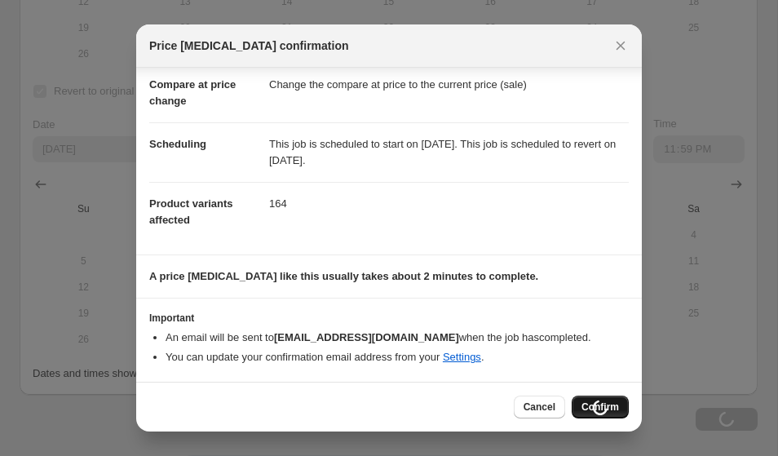
type input "Shopping Weekend 20%"
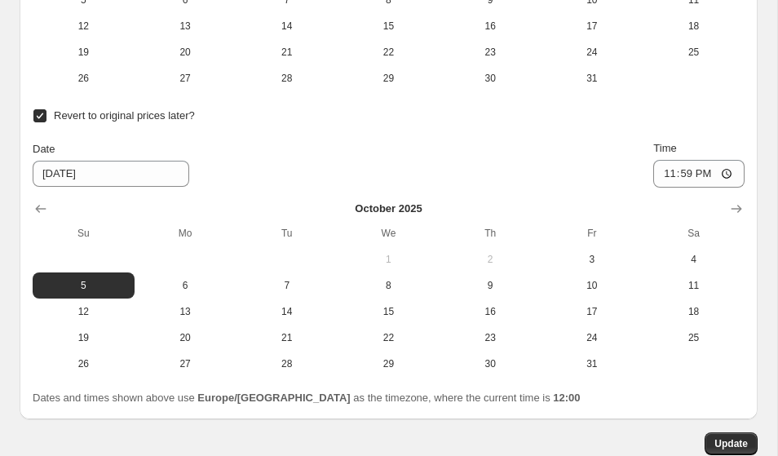
scroll to position [2504, 0]
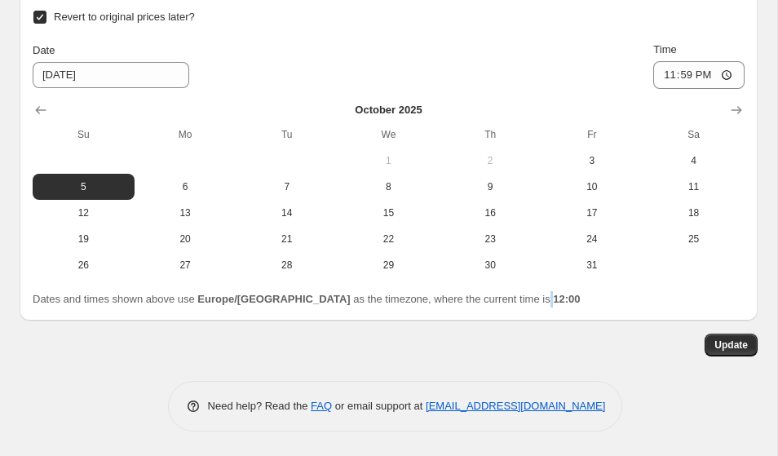
click at [522, 297] on span "Dates and times shown above use Europe/Amsterdam as the timezone, where the cur…" at bounding box center [307, 299] width 548 height 12
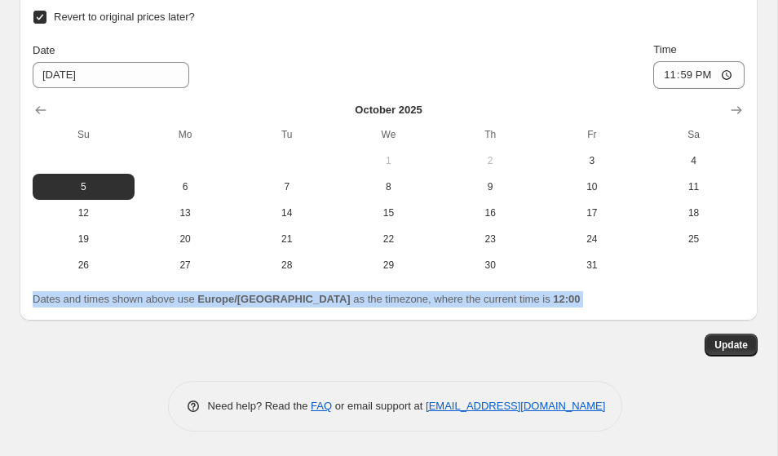
click at [522, 297] on span "Dates and times shown above use Europe/Amsterdam as the timezone, where the cur…" at bounding box center [307, 299] width 548 height 12
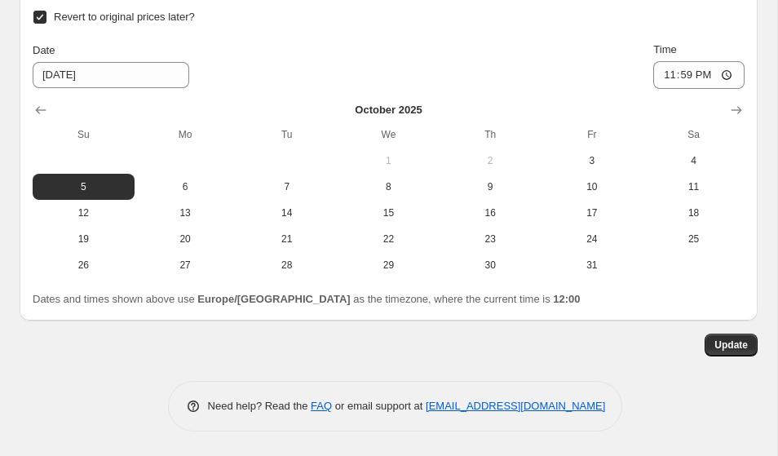
click at [338, 304] on span "Dates and times shown above use Europe/Amsterdam as the timezone, where the cur…" at bounding box center [307, 299] width 548 height 12
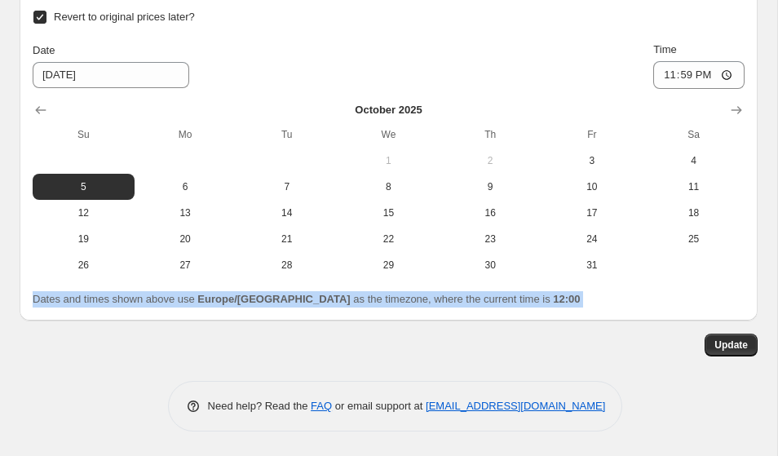
click at [338, 304] on span "Dates and times shown above use Europe/Amsterdam as the timezone, where the cur…" at bounding box center [307, 299] width 548 height 12
click at [326, 348] on div "Update" at bounding box center [389, 345] width 738 height 23
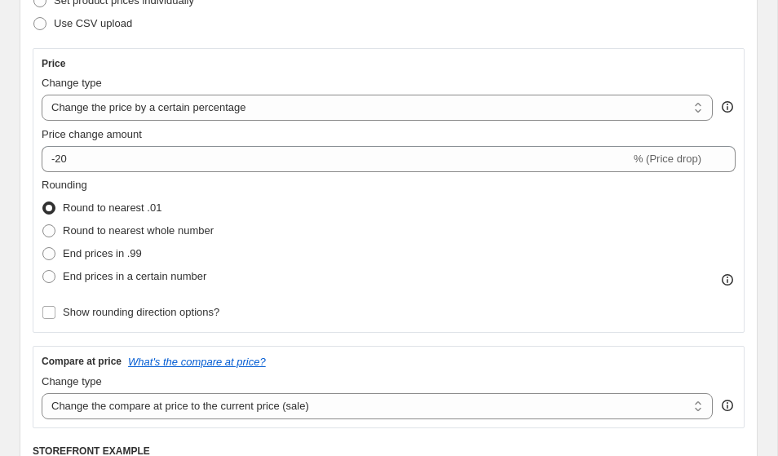
scroll to position [0, 0]
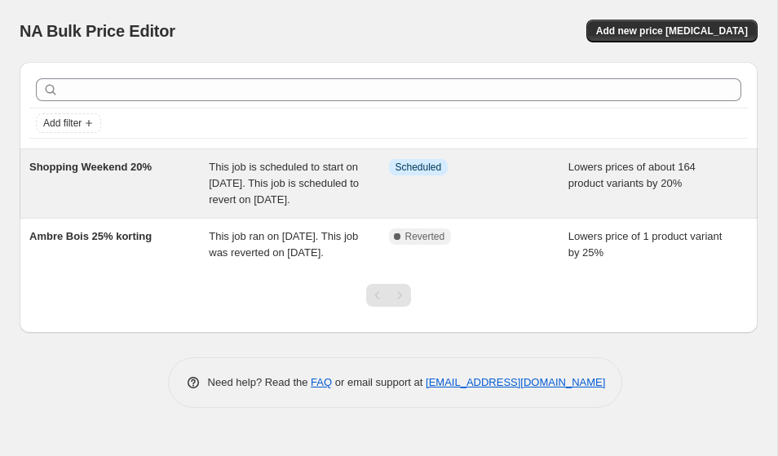
scroll to position [9, 0]
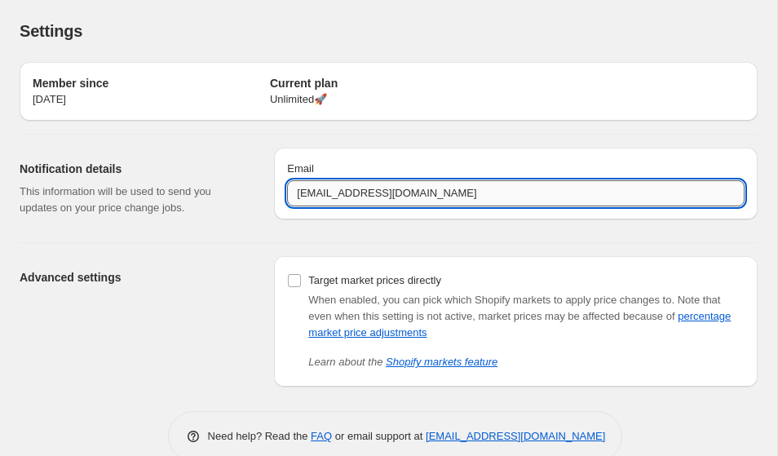
click at [350, 185] on input "tristan@webfluencer.nl" at bounding box center [516, 193] width 458 height 26
click at [191, 215] on p "This information will be used to send you updates on your price change jobs." at bounding box center [134, 200] width 228 height 33
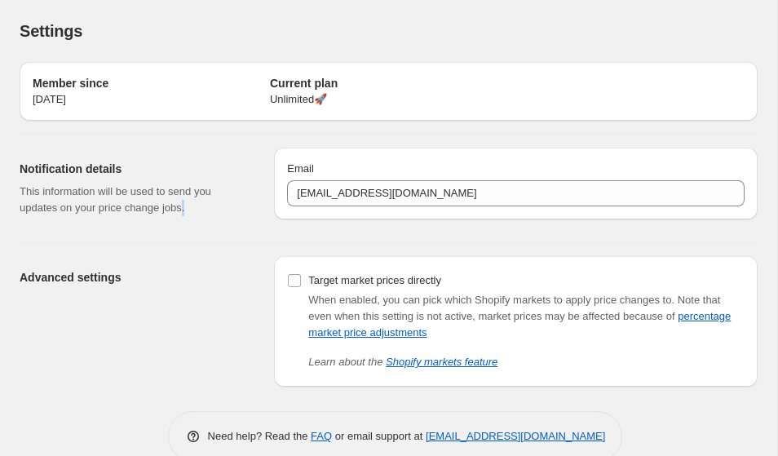
click at [191, 215] on p "This information will be used to send you updates on your price change jobs." at bounding box center [134, 200] width 228 height 33
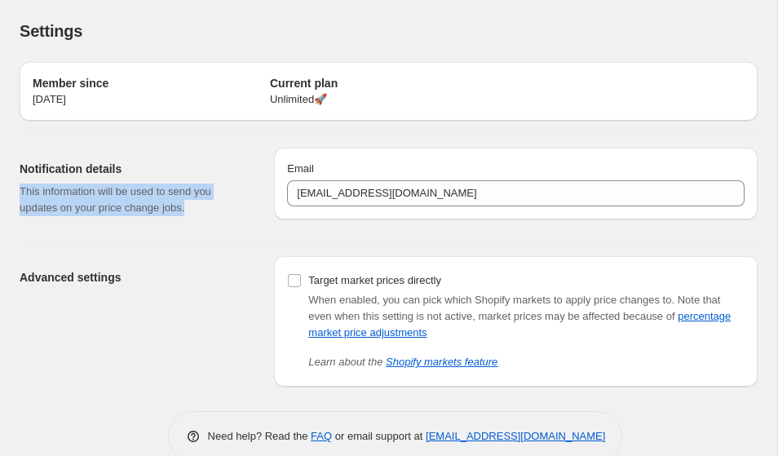
click at [191, 215] on p "This information will be used to send you updates on your price change jobs." at bounding box center [134, 200] width 228 height 33
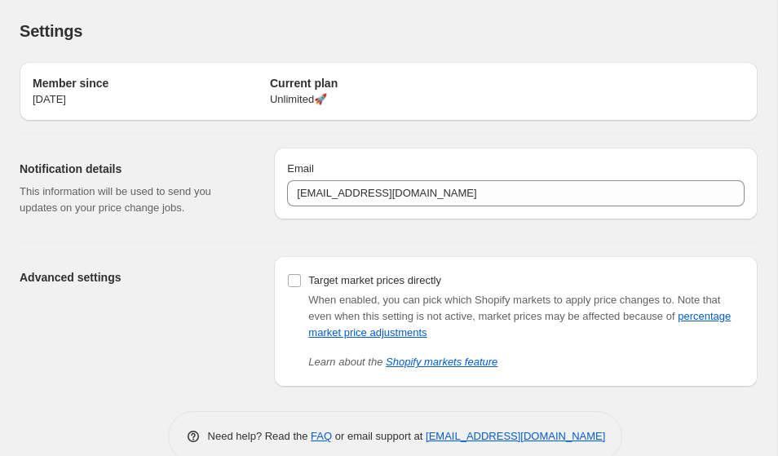
click at [136, 206] on p "This information will be used to send you updates on your price change jobs." at bounding box center [134, 200] width 228 height 33
click at [137, 206] on p "This information will be used to send you updates on your price change jobs." at bounding box center [134, 200] width 228 height 33
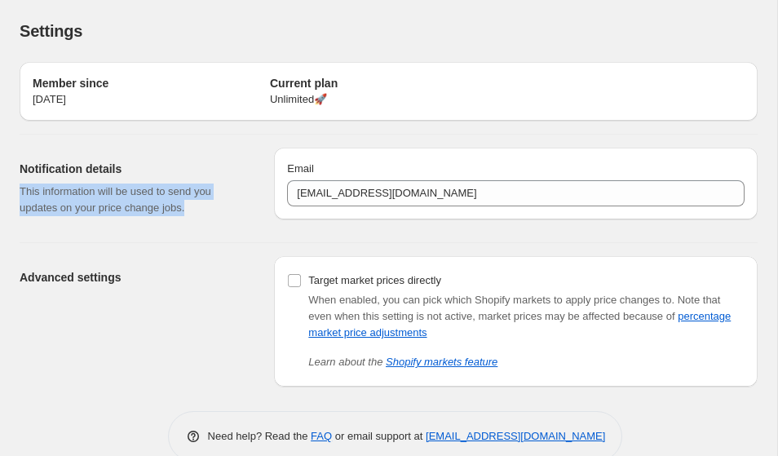
click at [137, 206] on p "This information will be used to send you updates on your price change jobs." at bounding box center [134, 200] width 228 height 33
click at [155, 196] on p "This information will be used to send you updates on your price change jobs." at bounding box center [134, 200] width 228 height 33
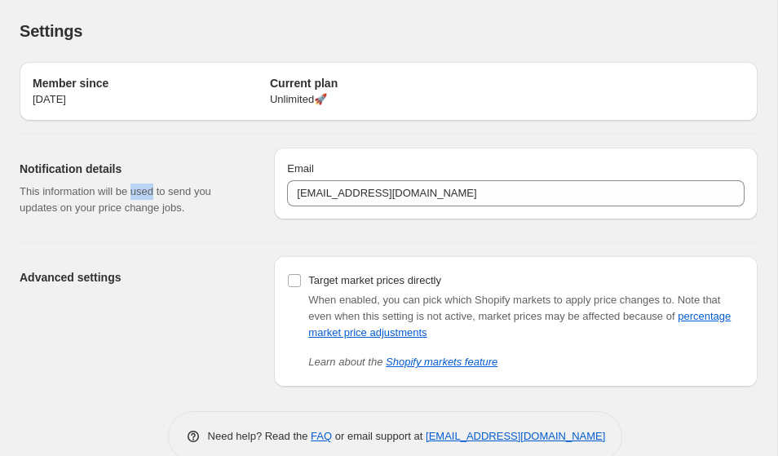
click at [155, 196] on p "This information will be used to send you updates on your price change jobs." at bounding box center [134, 200] width 228 height 33
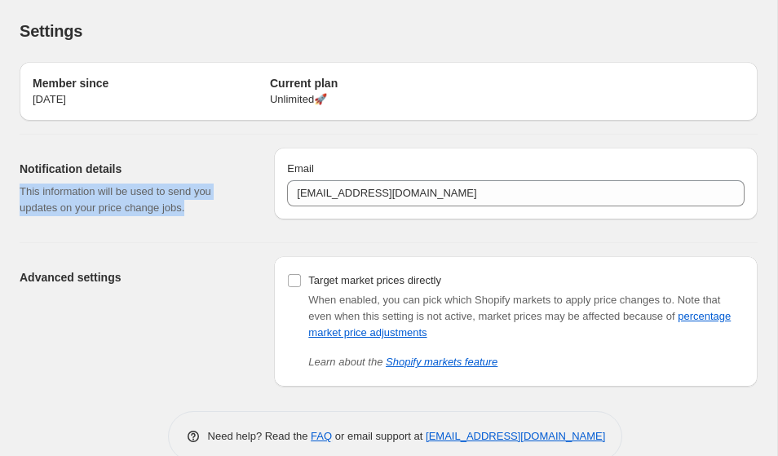
click at [155, 196] on p "This information will be used to send you updates on your price change jobs." at bounding box center [134, 200] width 228 height 33
click at [154, 195] on p "This information will be used to send you updates on your price change jobs." at bounding box center [134, 200] width 228 height 33
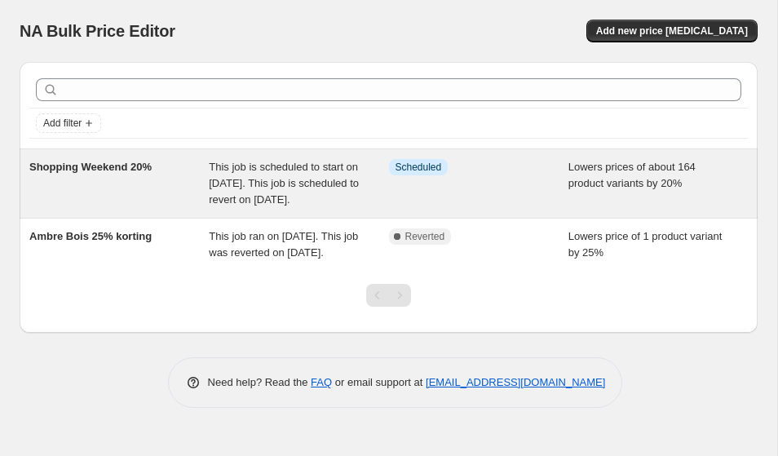
click at [135, 206] on div "Shopping Weekend 20%" at bounding box center [119, 183] width 180 height 49
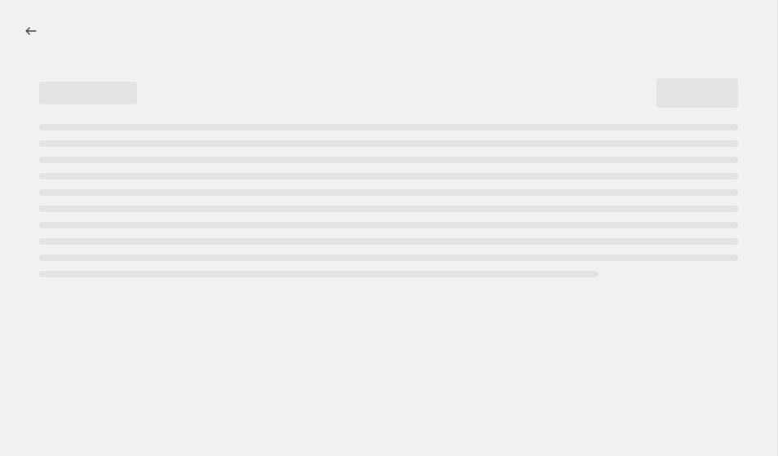
select select "percentage"
select select "collection"
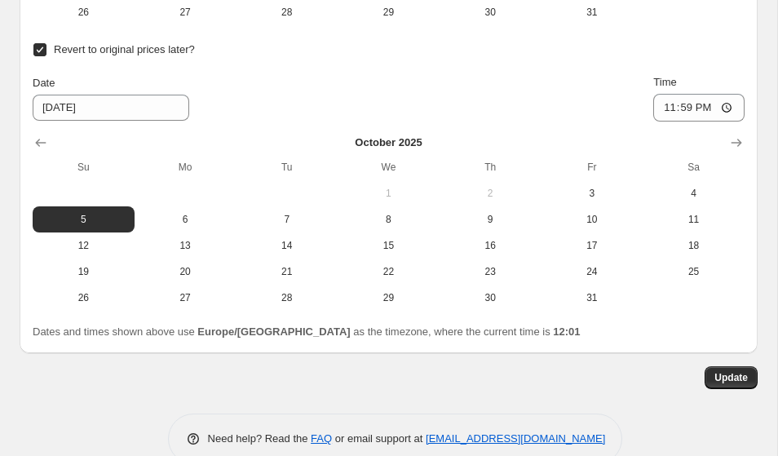
scroll to position [2504, 0]
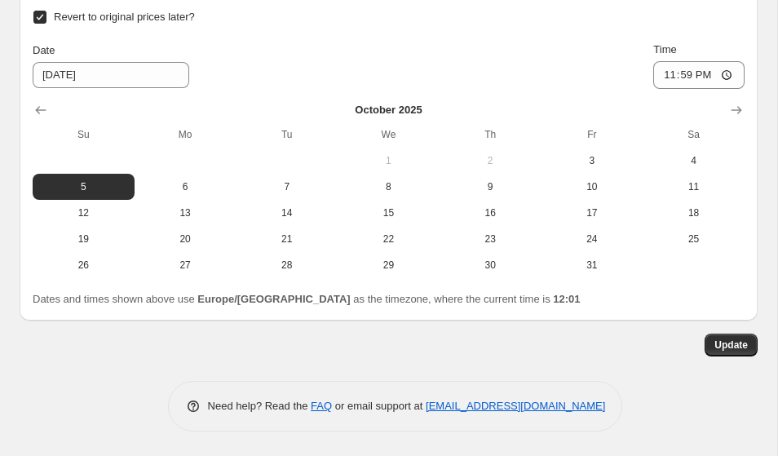
click at [363, 293] on span "Dates and times shown above use Europe/Amsterdam as the timezone, where the cur…" at bounding box center [307, 299] width 548 height 12
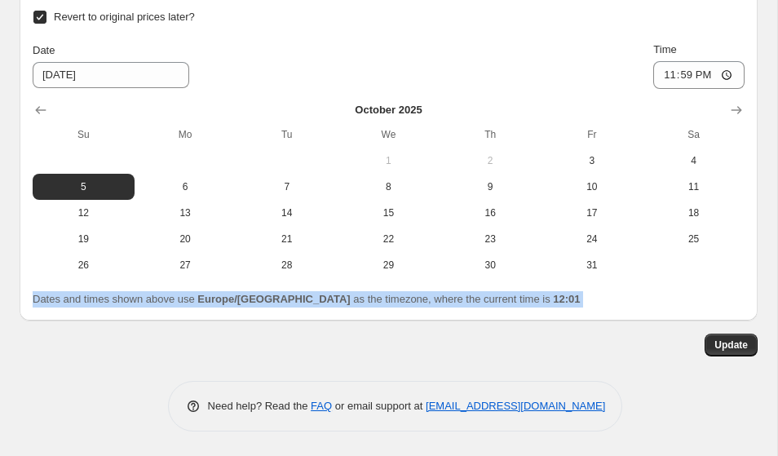
click at [363, 293] on span "Dates and times shown above use Europe/Amsterdam as the timezone, where the cur…" at bounding box center [307, 299] width 548 height 12
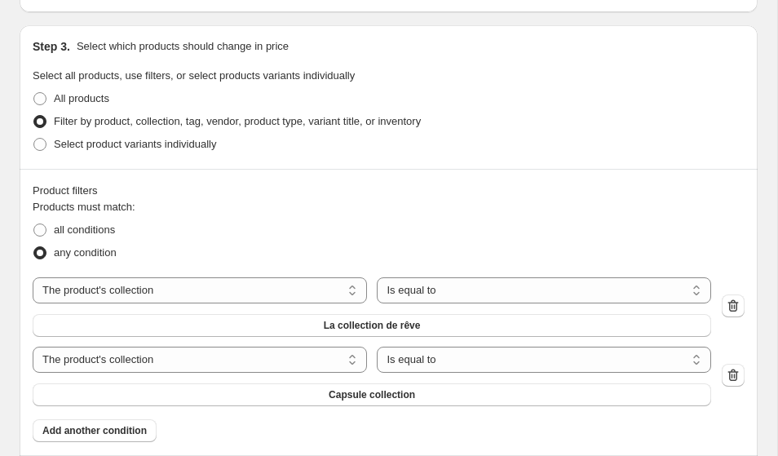
scroll to position [815, 0]
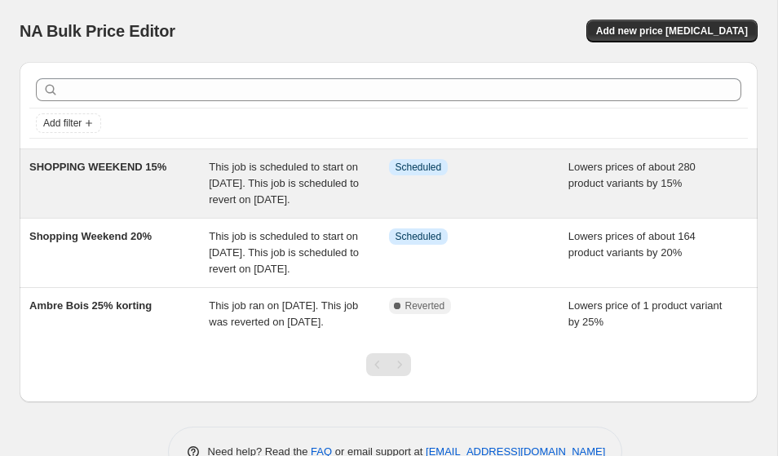
click at [214, 206] on span "This job is scheduled to start on [DATE]. This job is scheduled to revert on [D…" at bounding box center [284, 183] width 150 height 45
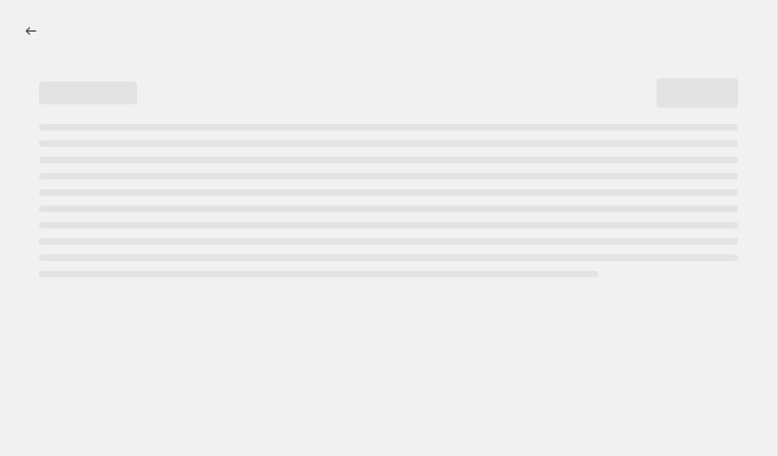
select select "percentage"
select select "collection"
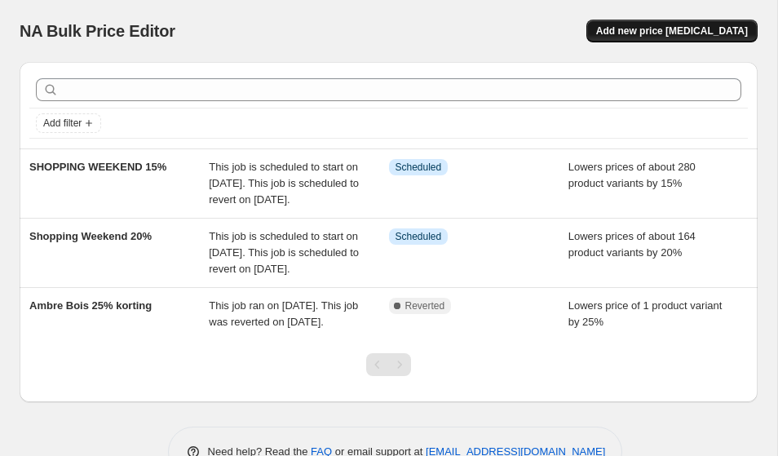
click at [656, 33] on span "Add new price [MEDICAL_DATA]" at bounding box center [672, 30] width 152 height 13
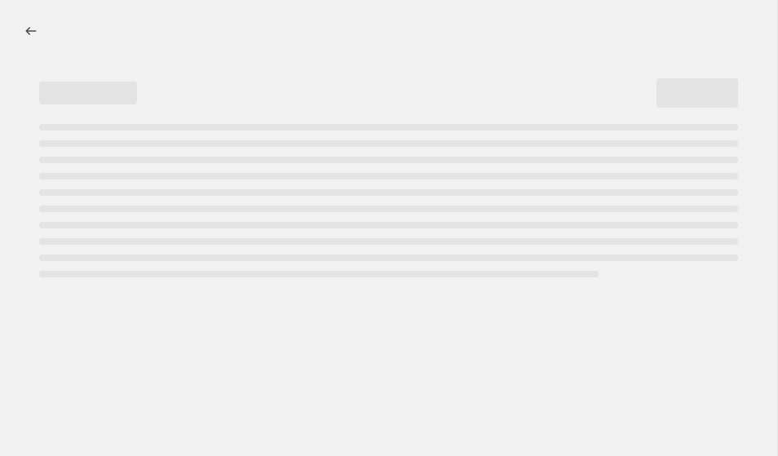
select select "percentage"
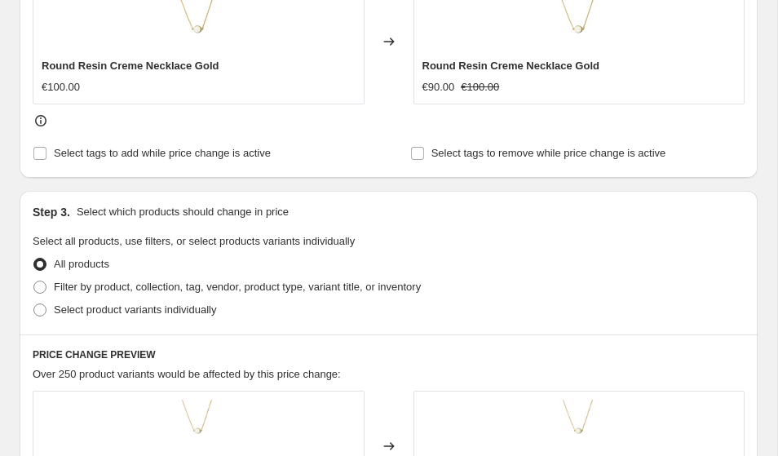
scroll to position [739, 0]
click at [44, 312] on span at bounding box center [39, 310] width 13 height 13
click at [34, 304] on input "Select product variants individually" at bounding box center [33, 304] width 1 height 1
radio input "true"
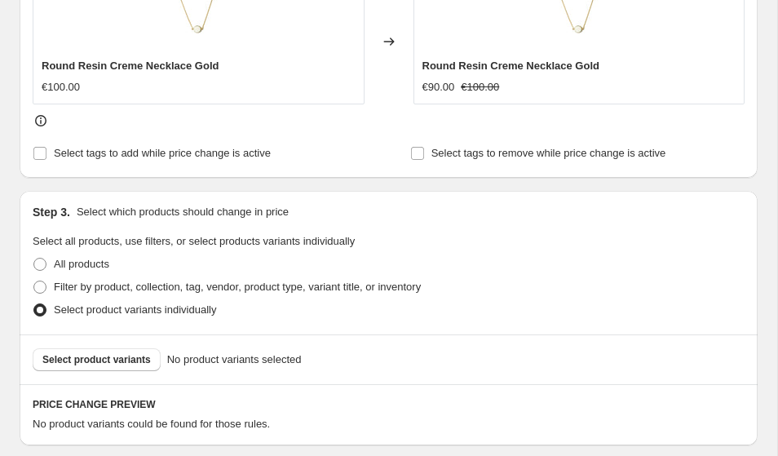
scroll to position [791, 0]
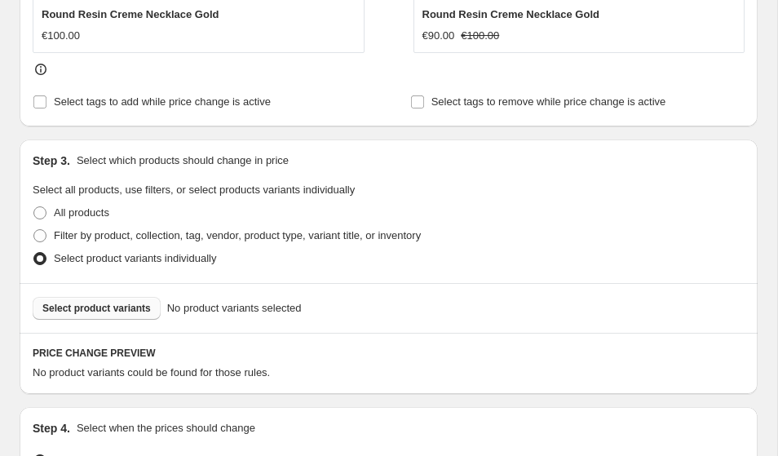
click at [108, 308] on span "Select product variants" at bounding box center [96, 308] width 109 height 13
